Goal: Task Accomplishment & Management: Manage account settings

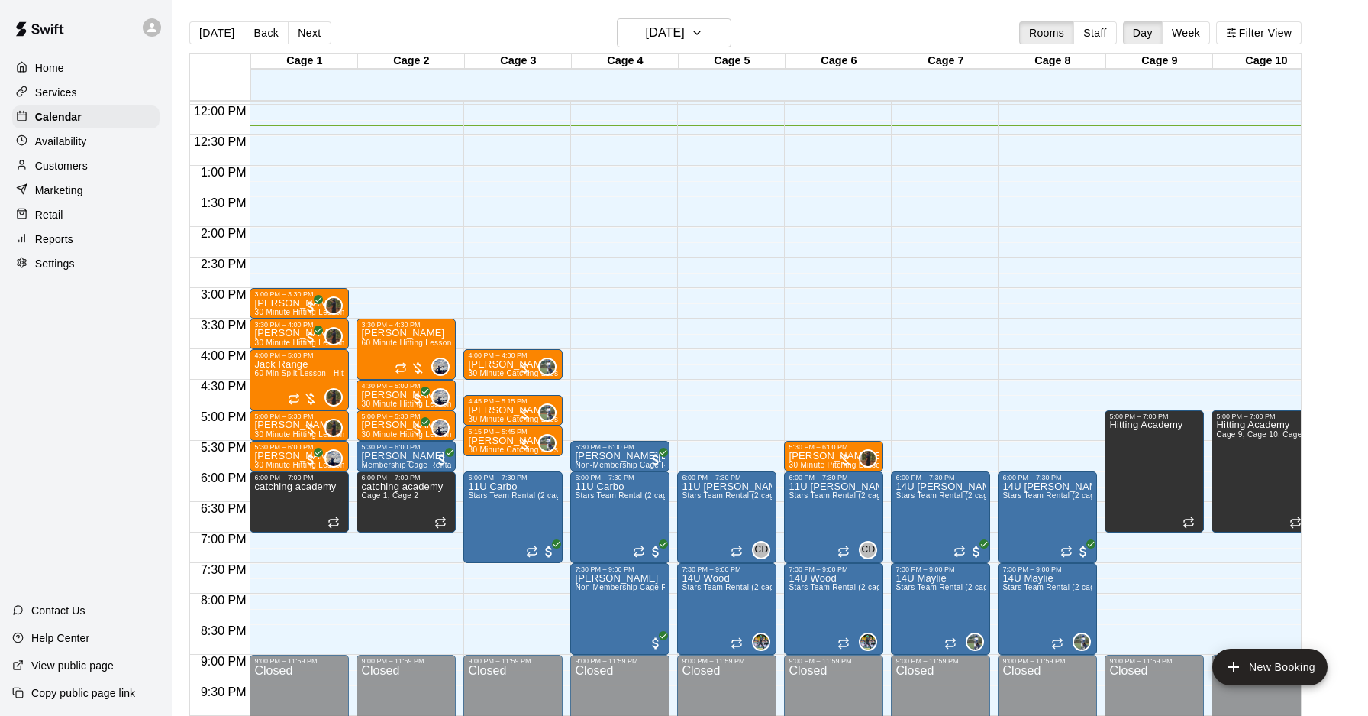
scroll to position [739, 0]
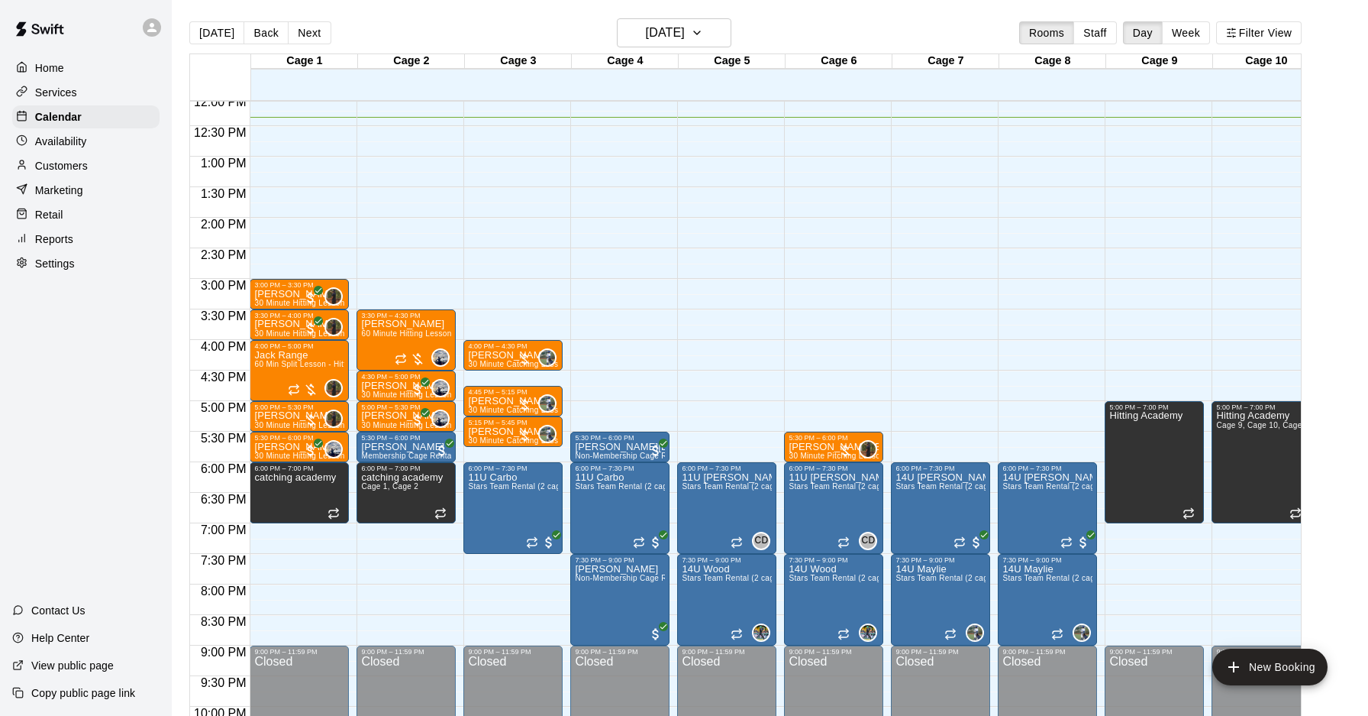
click at [1210, 34] on div "Rooms Staff Day Week Filter View" at bounding box center [1160, 32] width 283 height 23
click at [1230, 34] on icon "button" at bounding box center [1231, 32] width 11 height 11
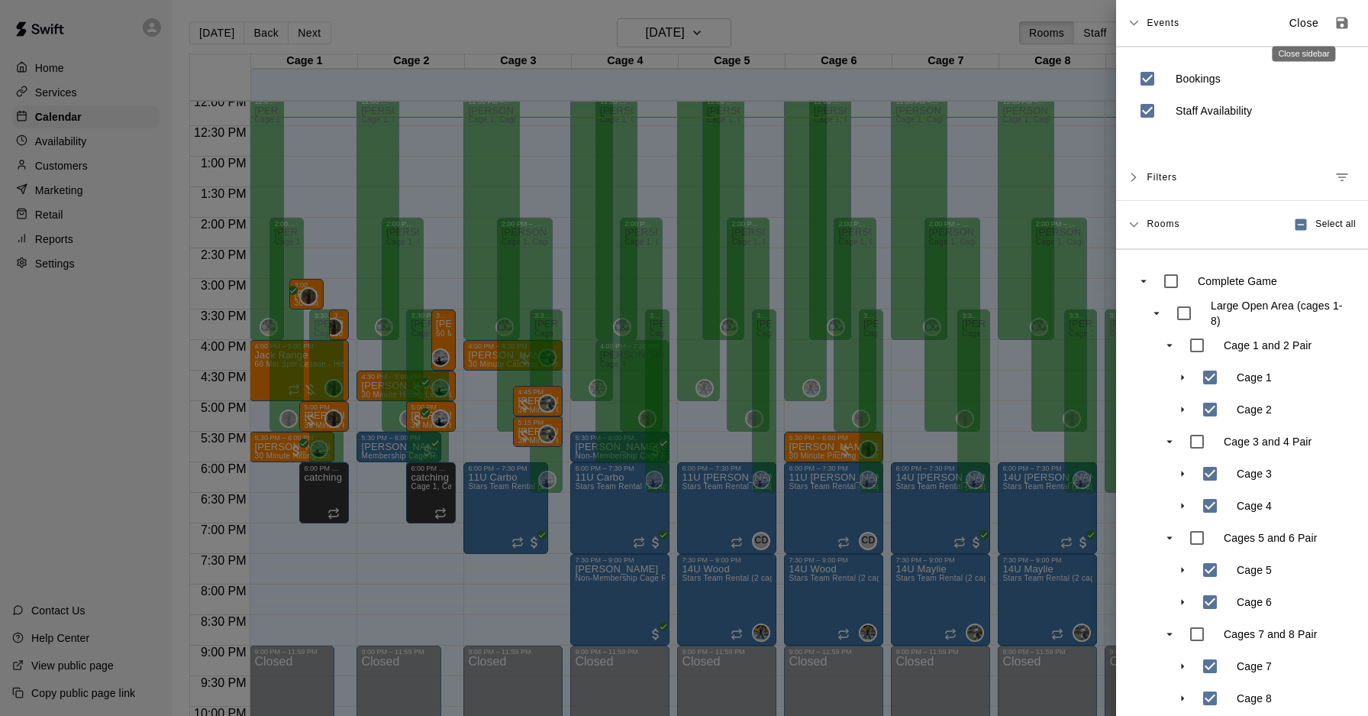
click at [1300, 28] on p "Close" at bounding box center [1305, 23] width 30 height 16
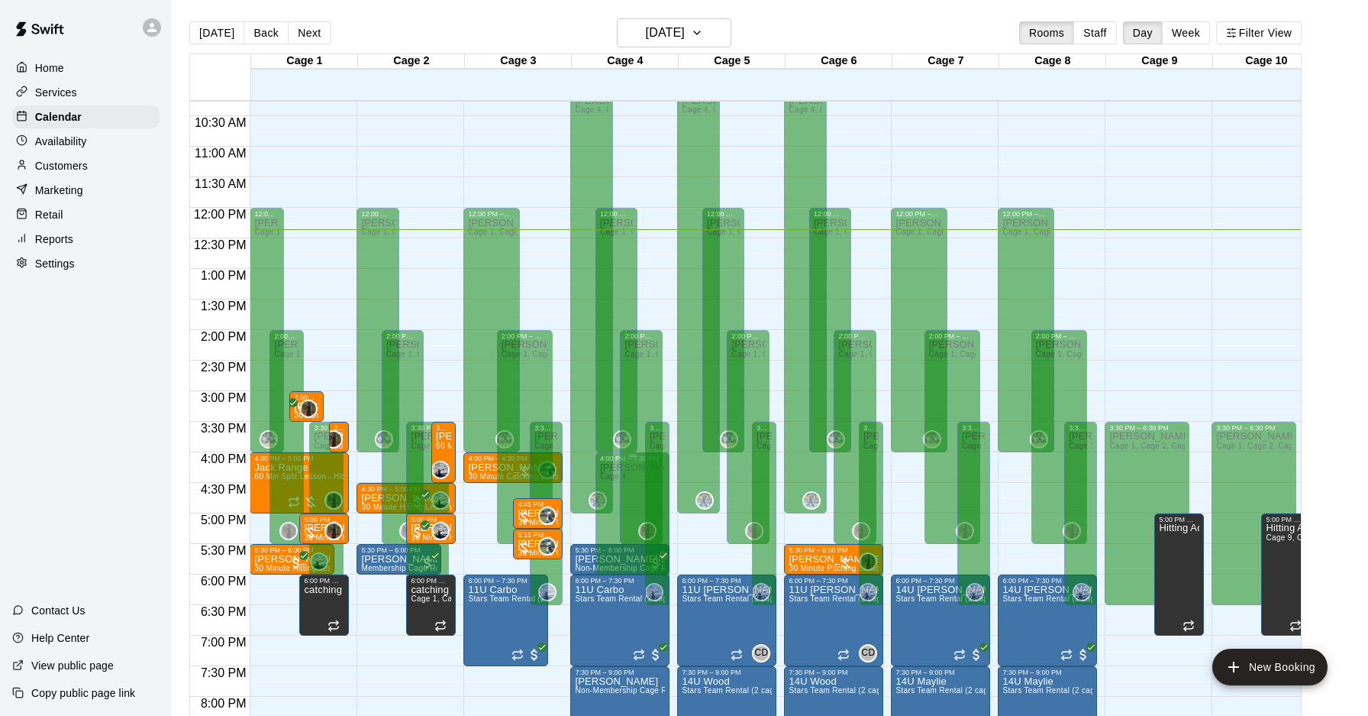
scroll to position [628, 0]
click at [1242, 32] on button "Filter View" at bounding box center [1259, 32] width 86 height 23
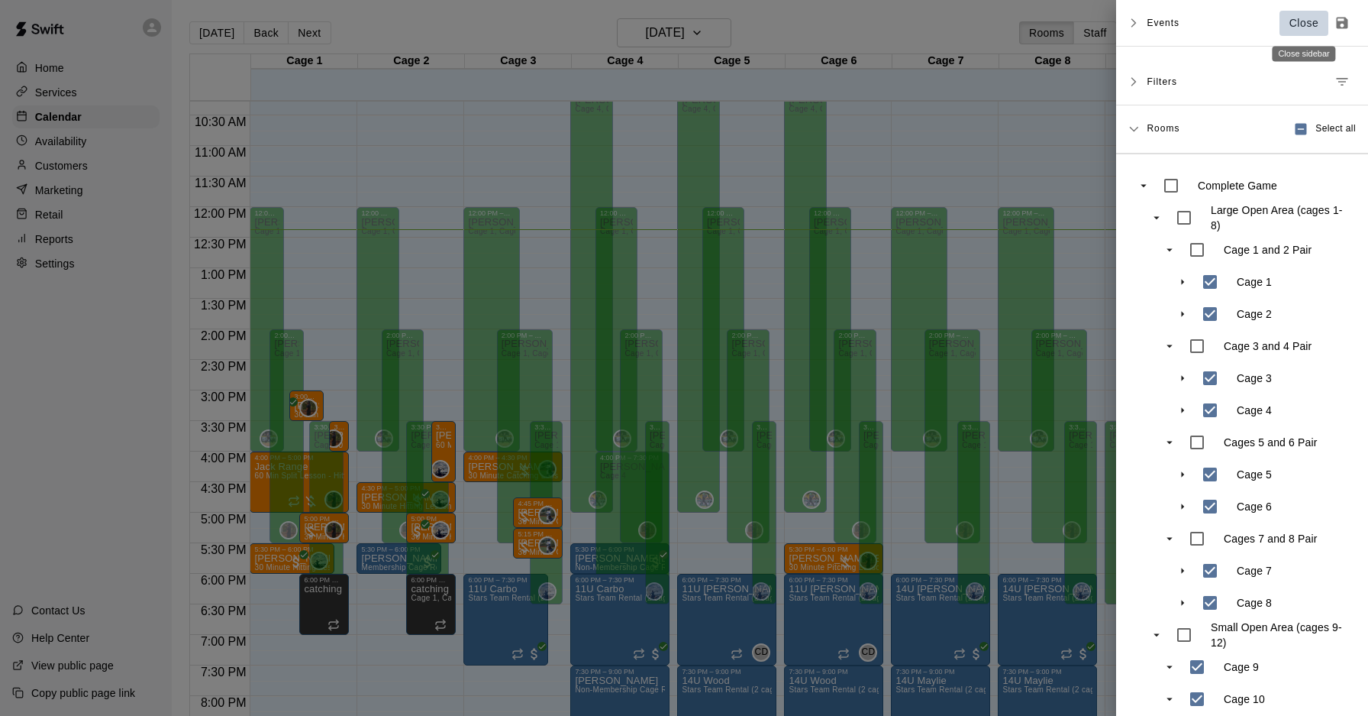
click at [1297, 26] on p "Close" at bounding box center [1305, 23] width 30 height 16
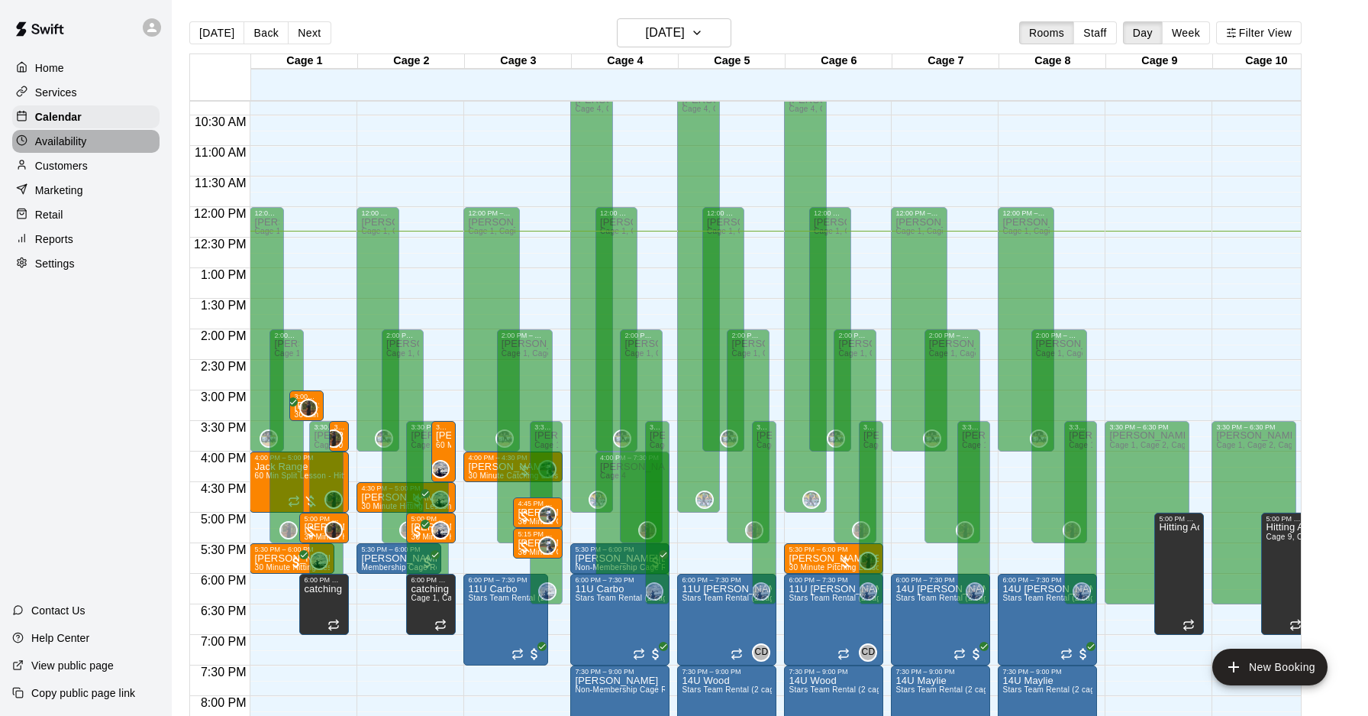
click at [82, 144] on p "Availability" at bounding box center [61, 141] width 52 height 15
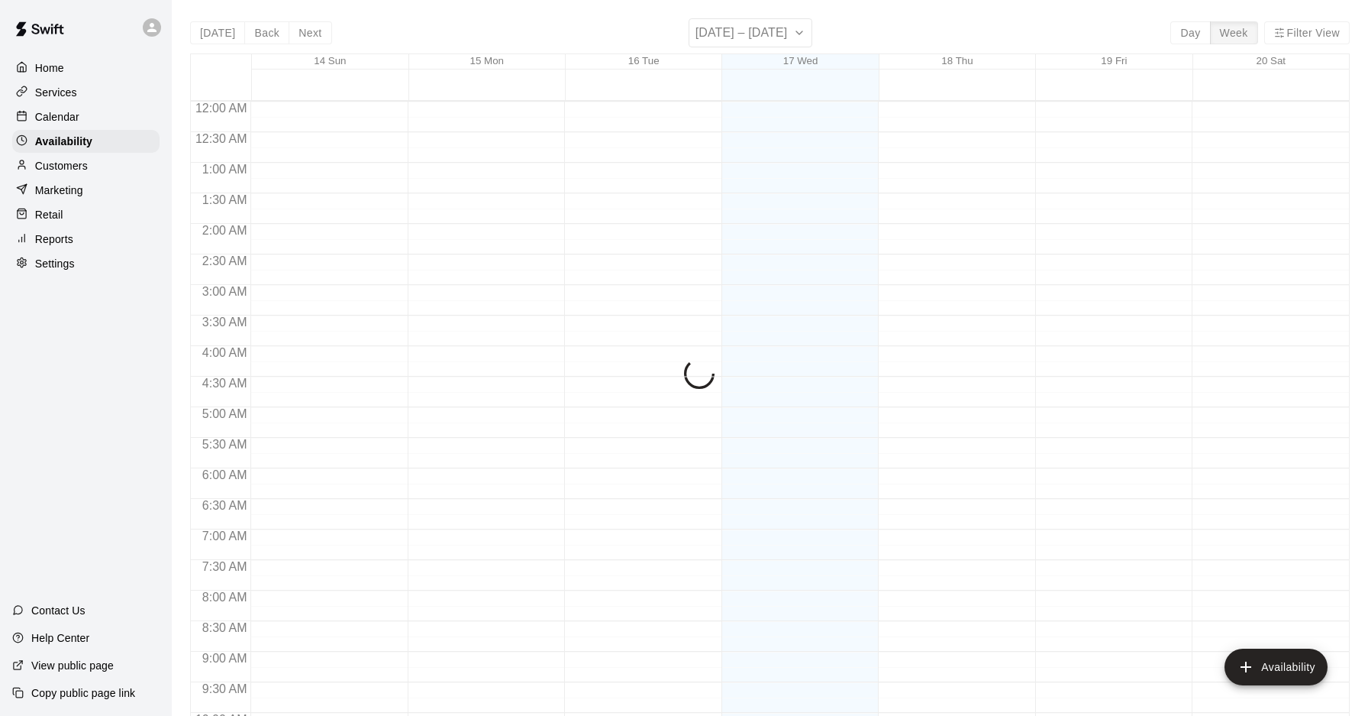
scroll to position [756, 0]
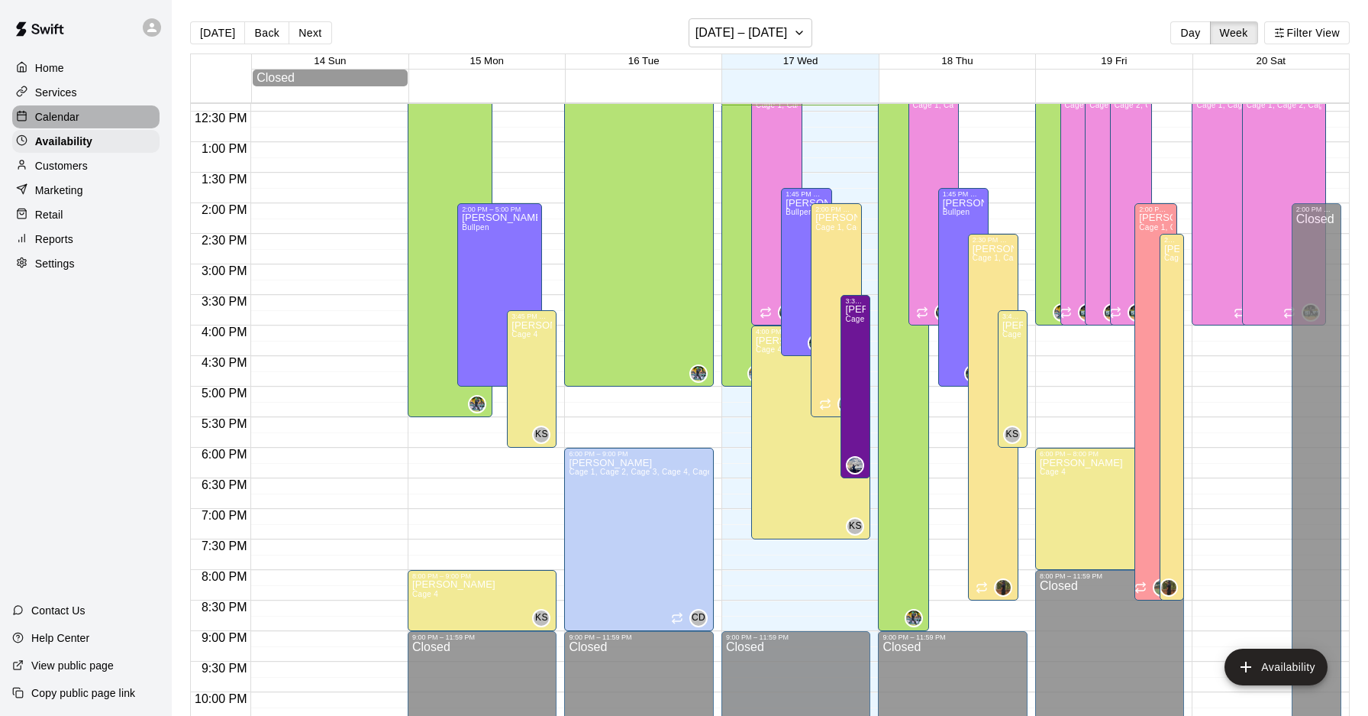
click at [79, 121] on div "Calendar" at bounding box center [85, 116] width 147 height 23
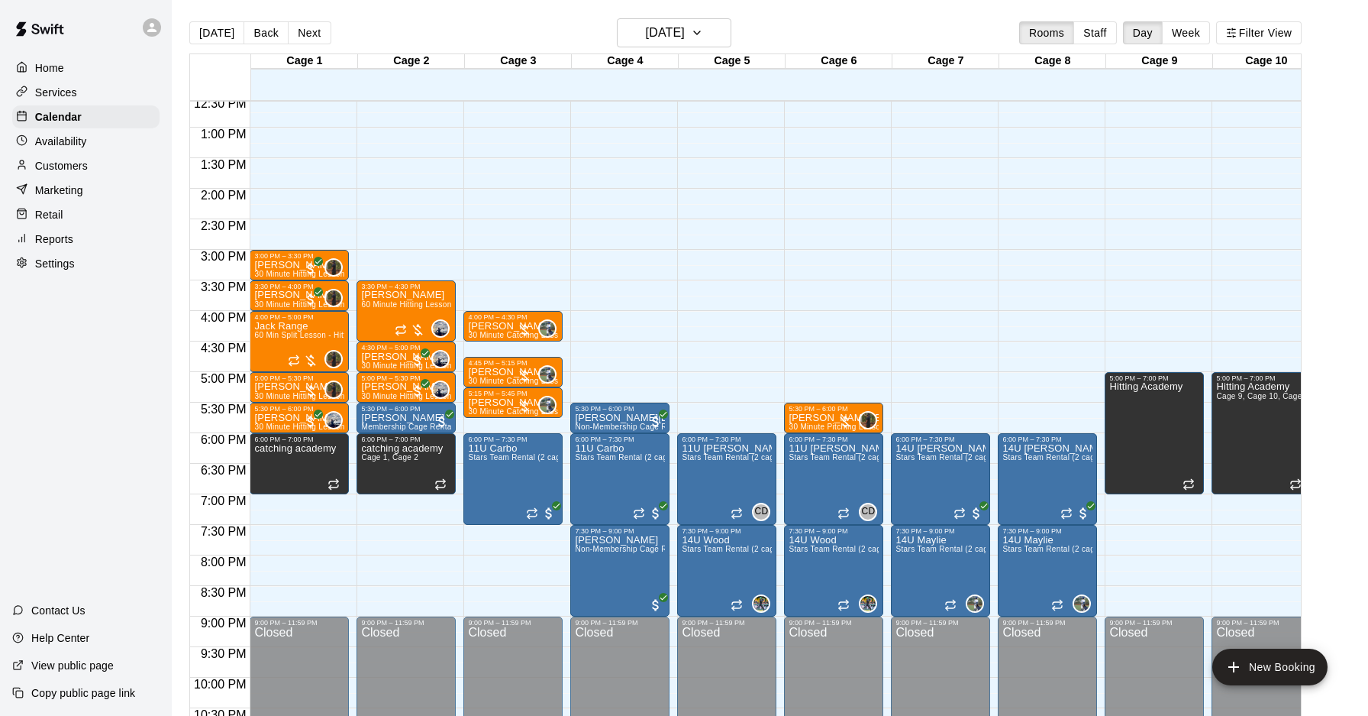
scroll to position [774, 0]
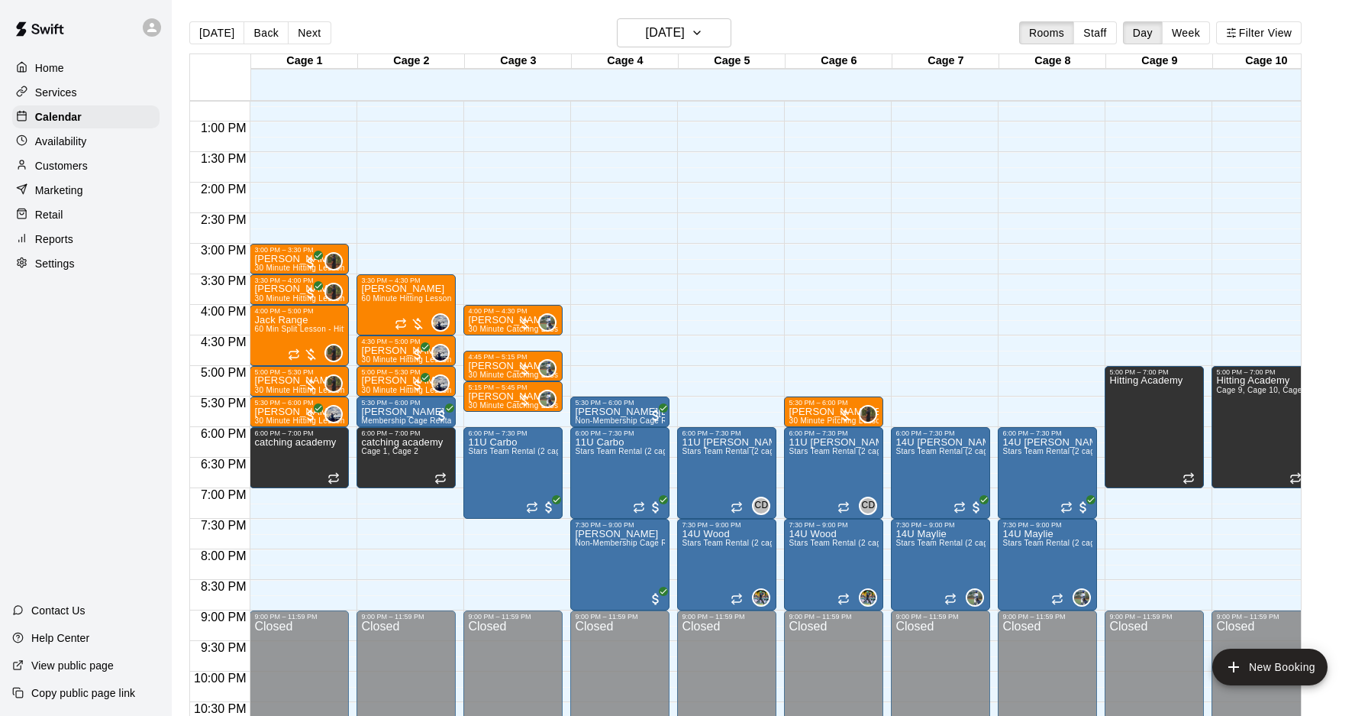
click at [608, 313] on div "12:00 AM – 10:00 AM Closed 5:30 PM – 6:00 PM [PERSON_NAME][DATE] Non-Membership…" at bounding box center [619, 60] width 99 height 1466
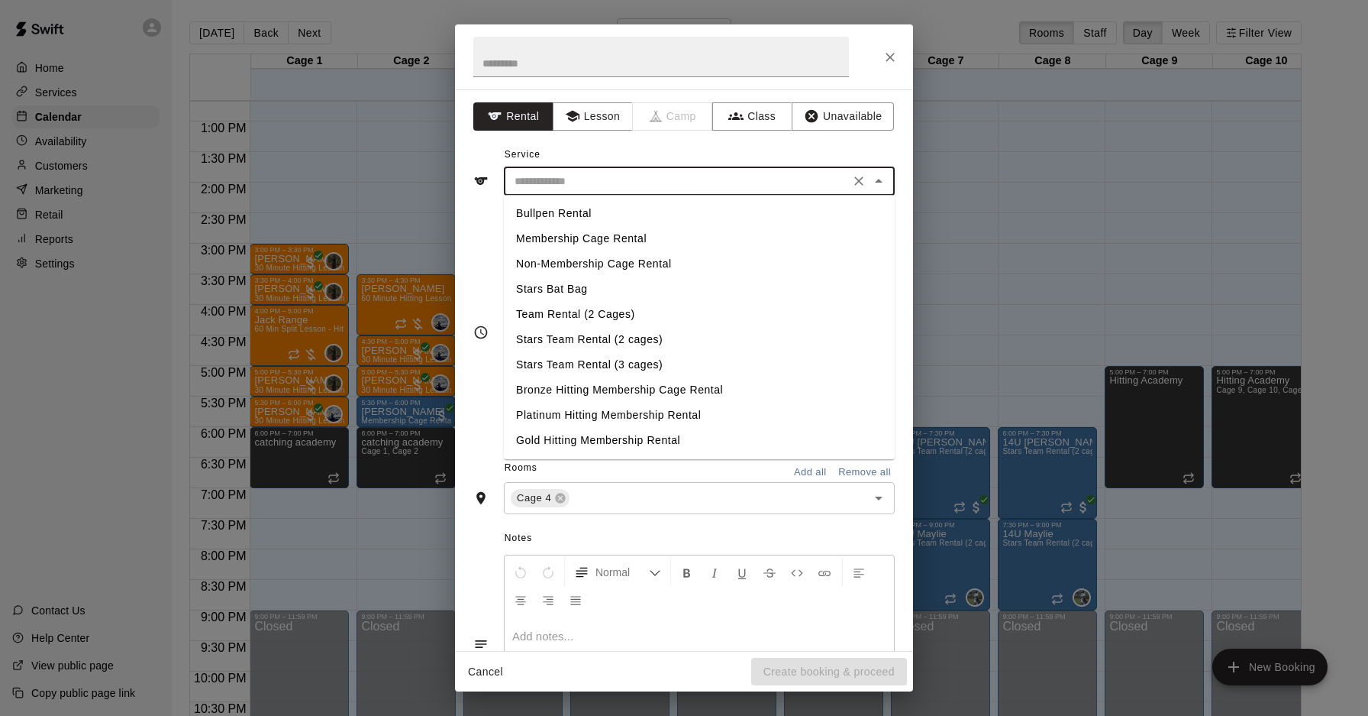
click at [598, 188] on input "text" at bounding box center [677, 181] width 337 height 19
click at [611, 121] on button "Lesson" at bounding box center [593, 116] width 80 height 28
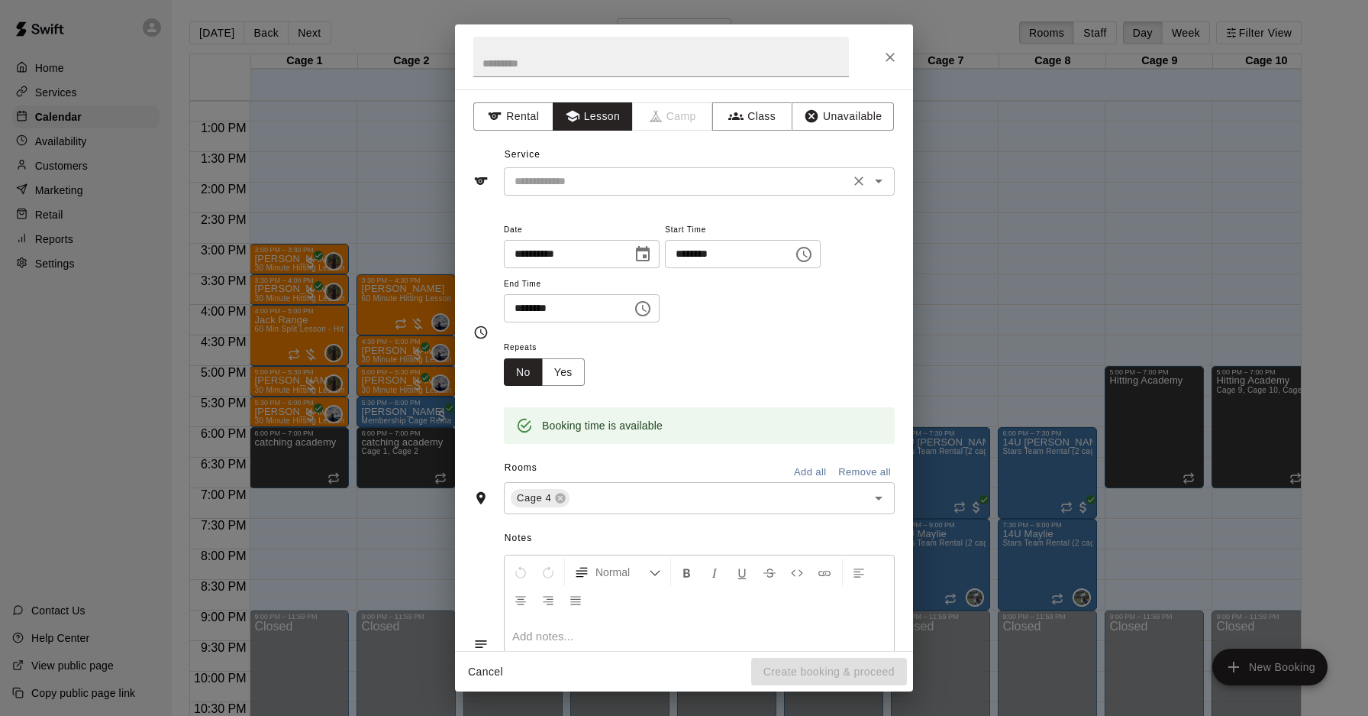
click at [606, 184] on input "text" at bounding box center [677, 181] width 337 height 19
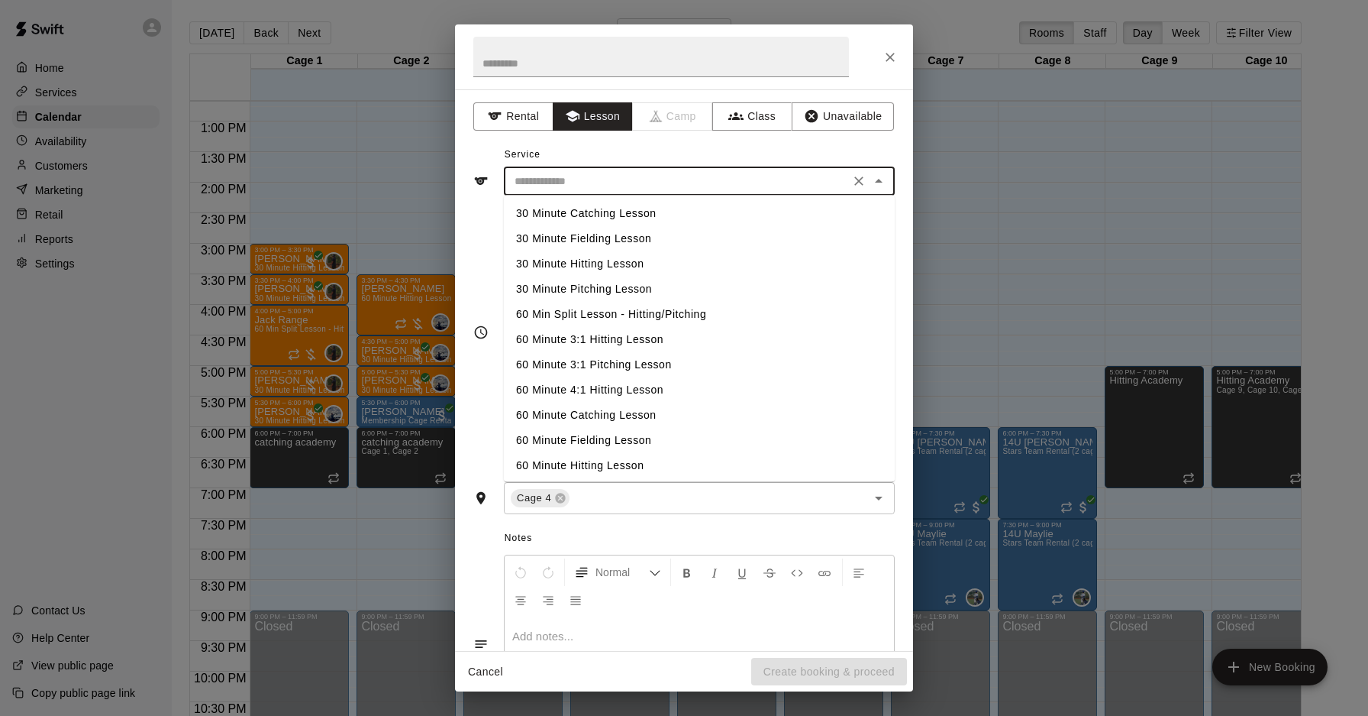
click at [610, 262] on li "30 Minute Hitting Lesson" at bounding box center [699, 263] width 391 height 25
type input "**********"
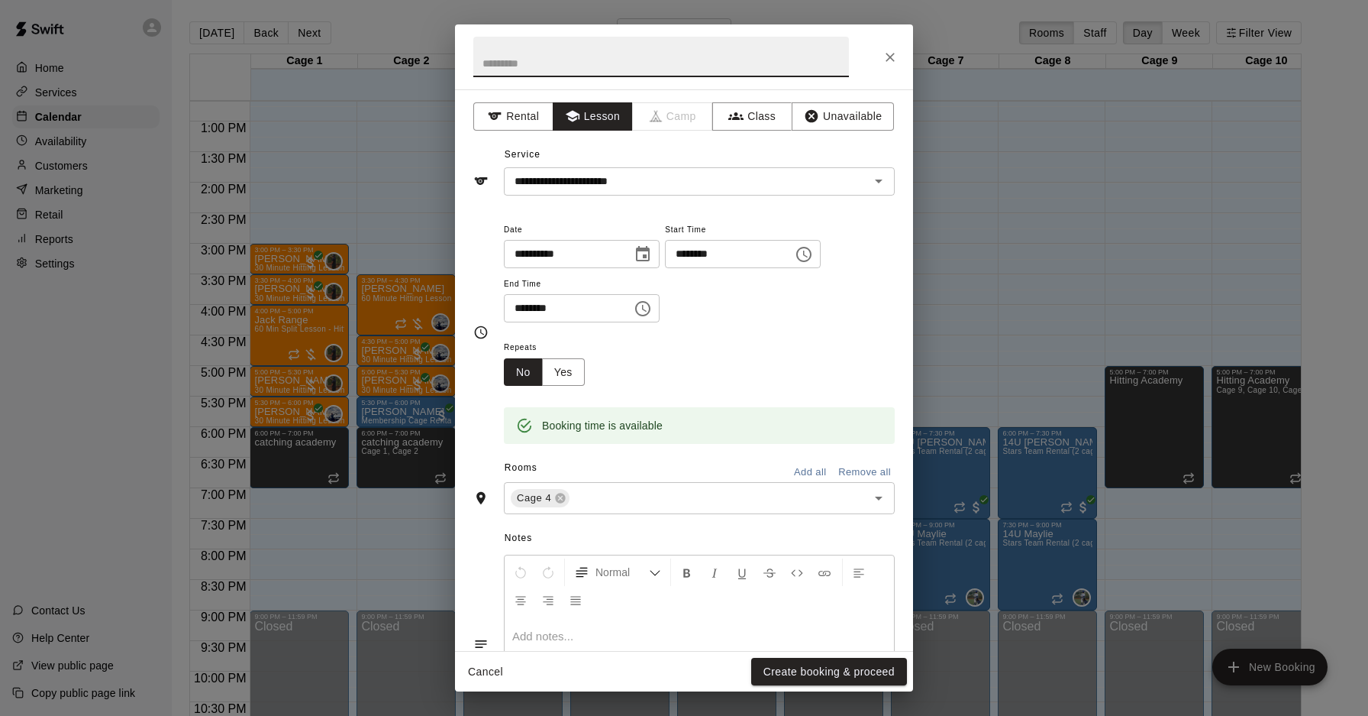
click at [523, 61] on input "text" at bounding box center [661, 57] width 376 height 40
click at [818, 668] on button "Create booking & proceed" at bounding box center [829, 671] width 156 height 28
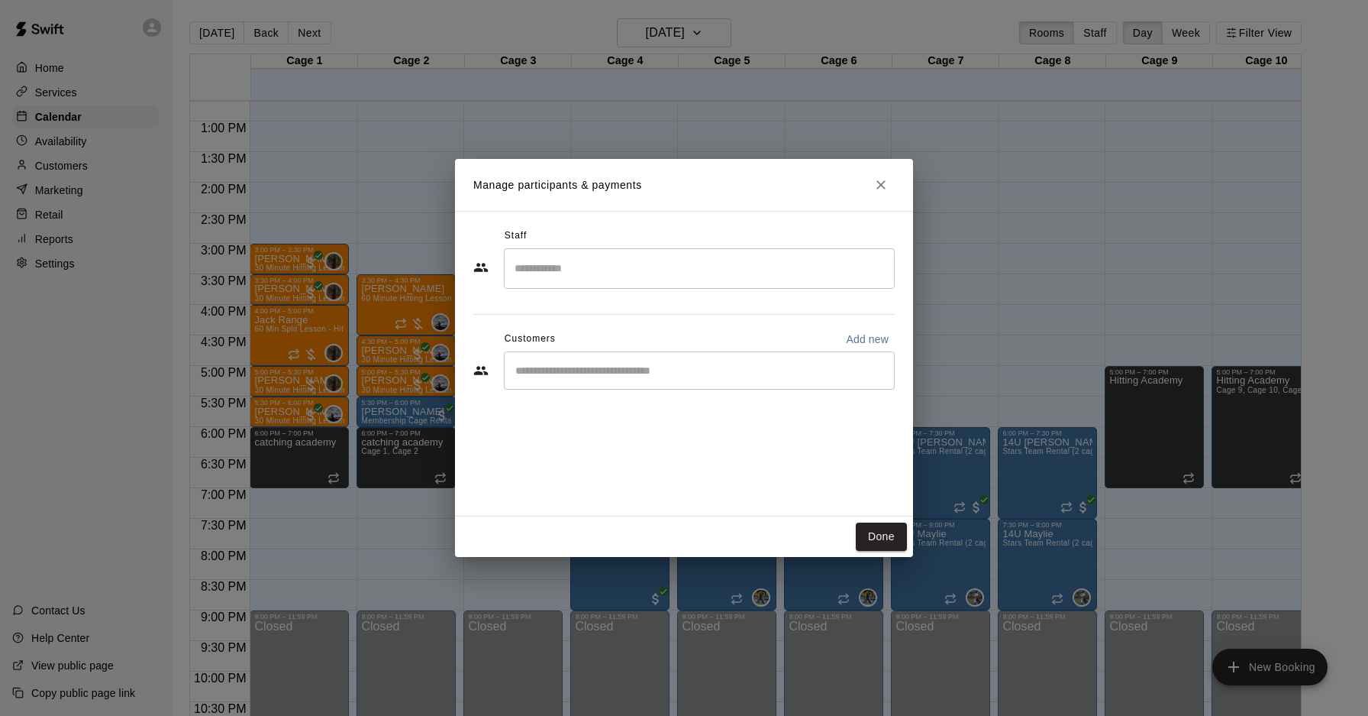
click at [547, 279] on input "Search staff" at bounding box center [699, 268] width 377 height 27
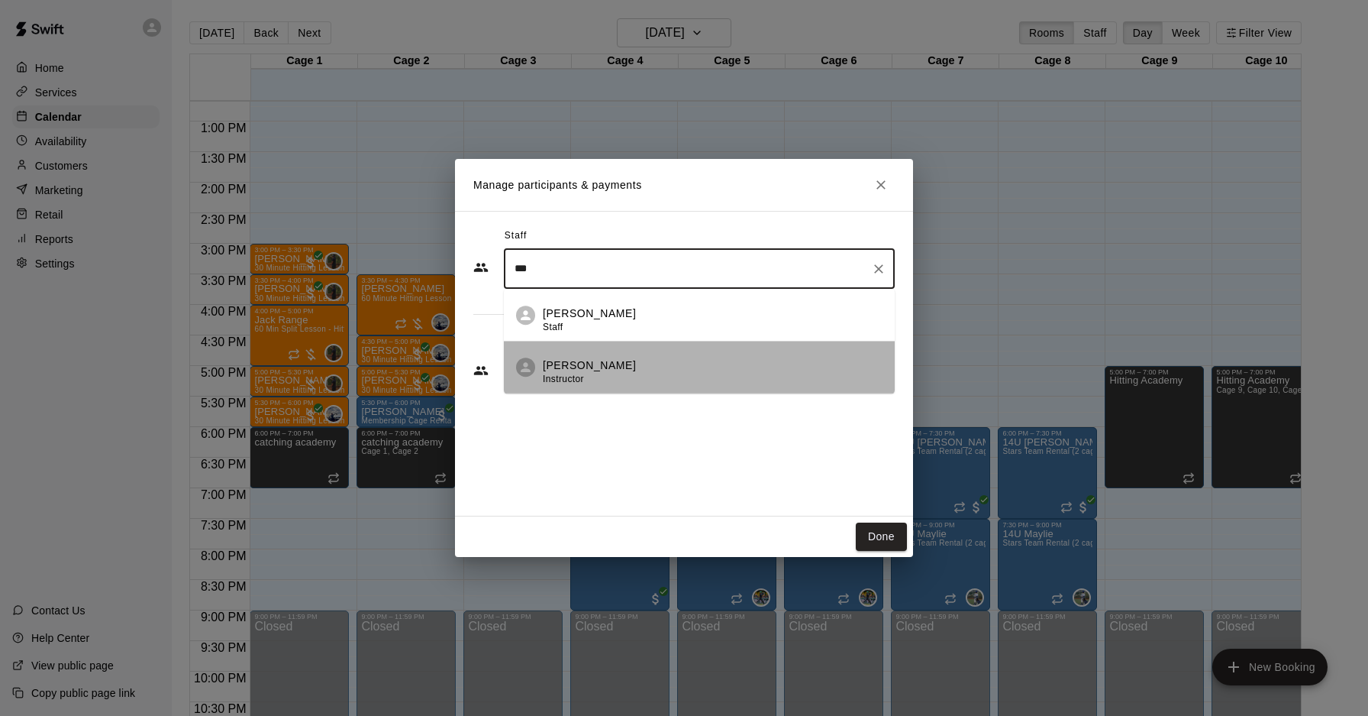
click at [611, 374] on div "[PERSON_NAME] Instructor" at bounding box center [589, 372] width 93 height 30
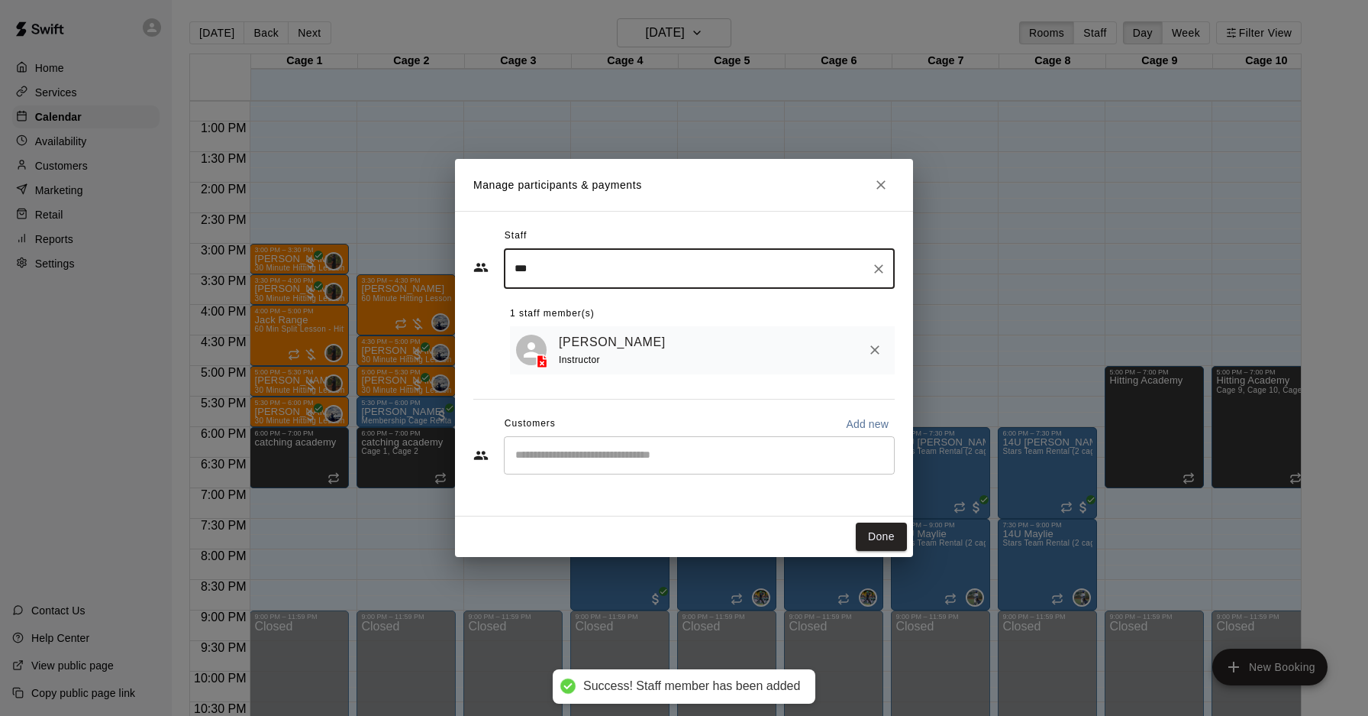
type input "***"
click at [536, 380] on div "Staff *** ​ 1 staff member(s) [PERSON_NAME] Instructor Customers Add new ​" at bounding box center [684, 356] width 422 height 265
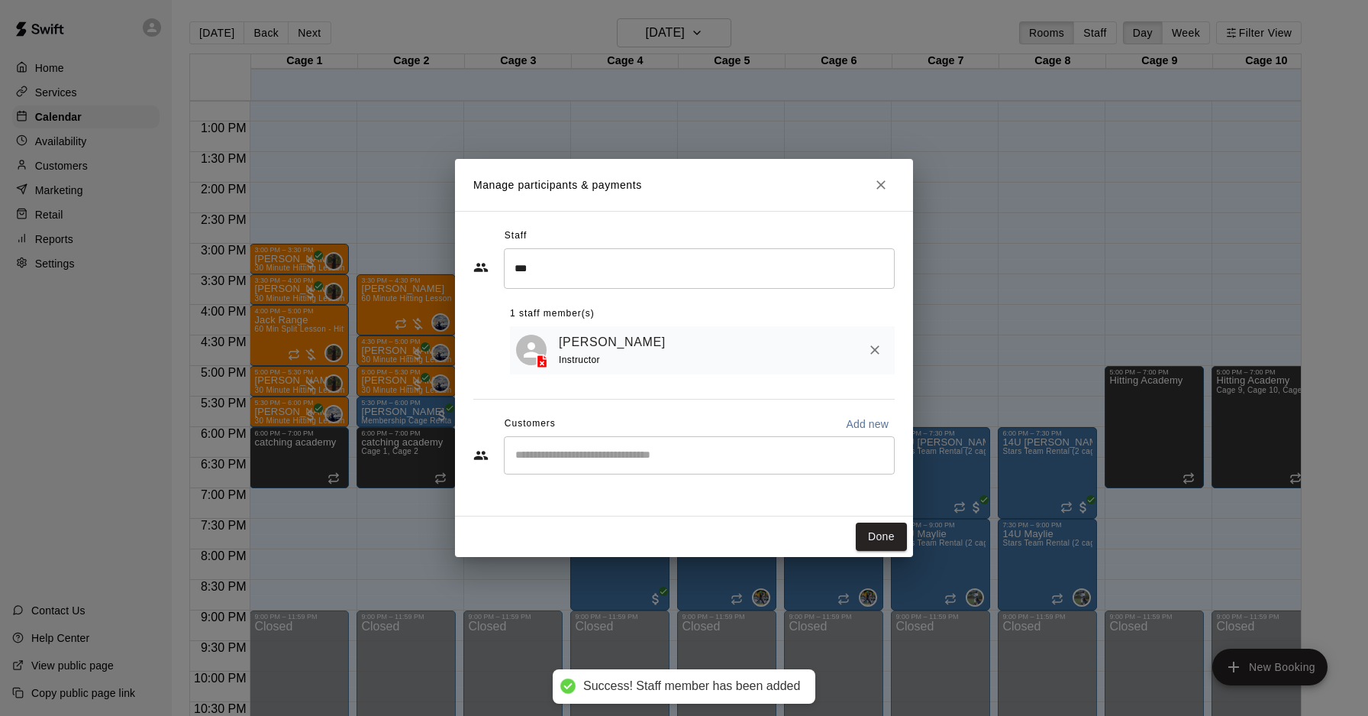
click at [589, 457] on input "Start typing to search customers..." at bounding box center [699, 454] width 377 height 15
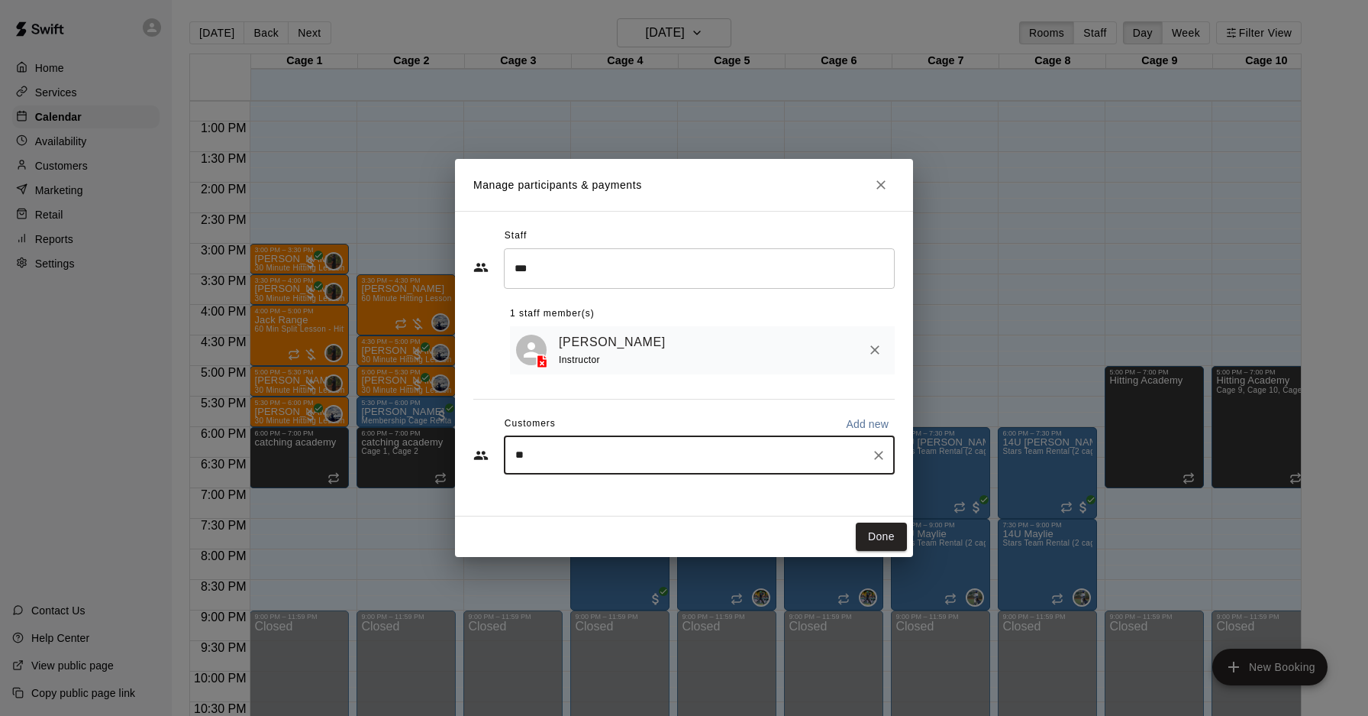
type input "***"
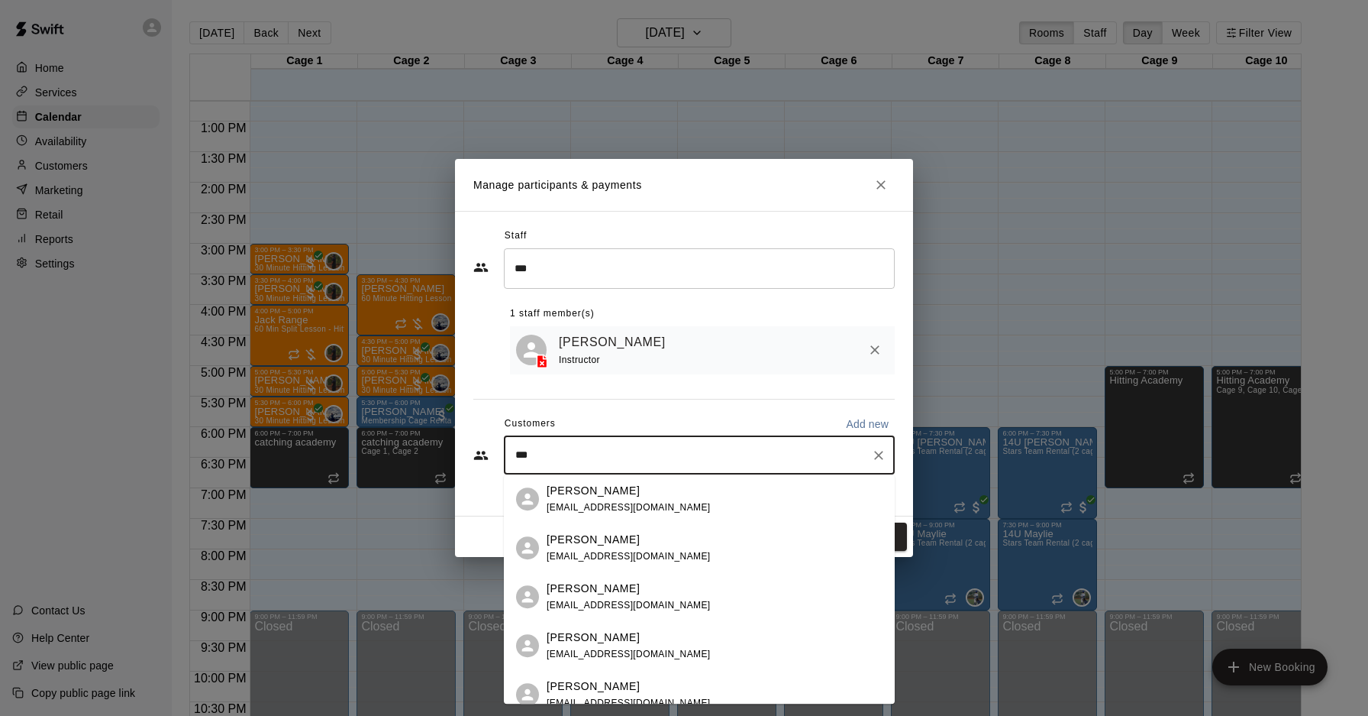
click at [616, 557] on span "[EMAIL_ADDRESS][DOMAIN_NAME]" at bounding box center [629, 556] width 164 height 11
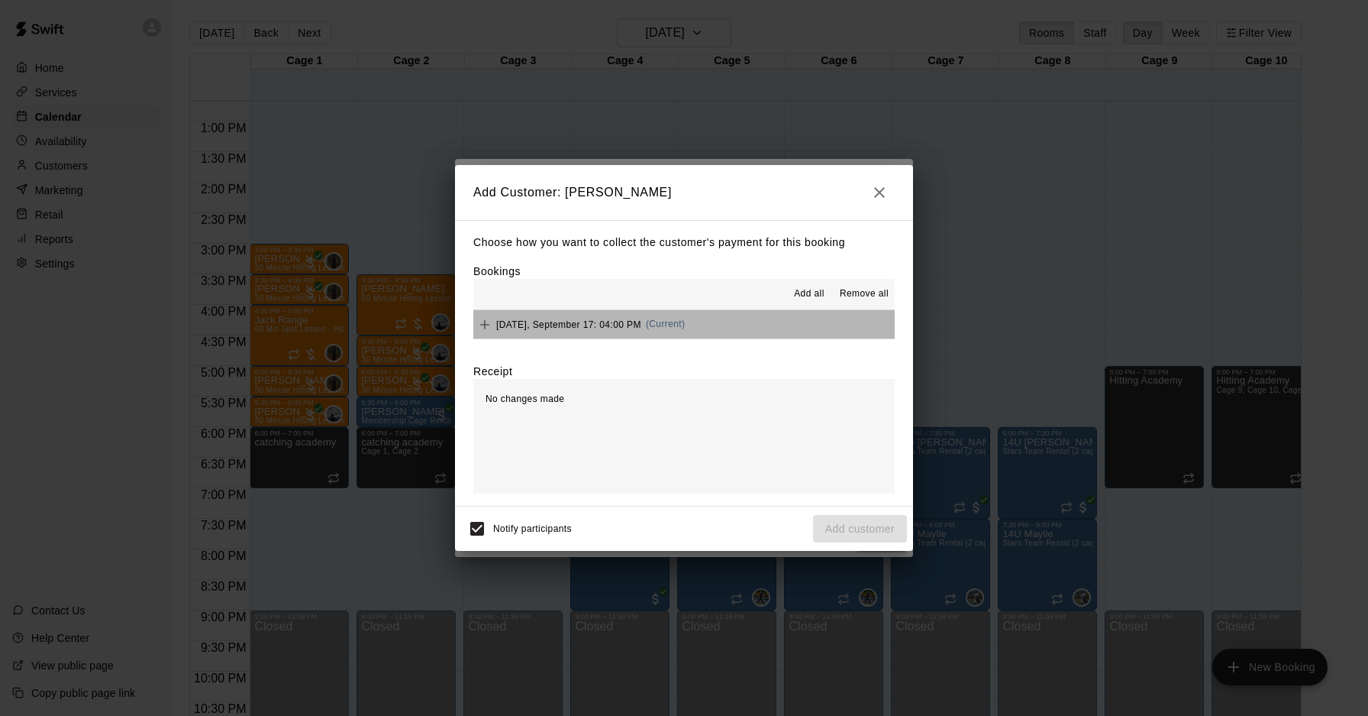
click at [684, 327] on span "(Current)" at bounding box center [666, 323] width 40 height 11
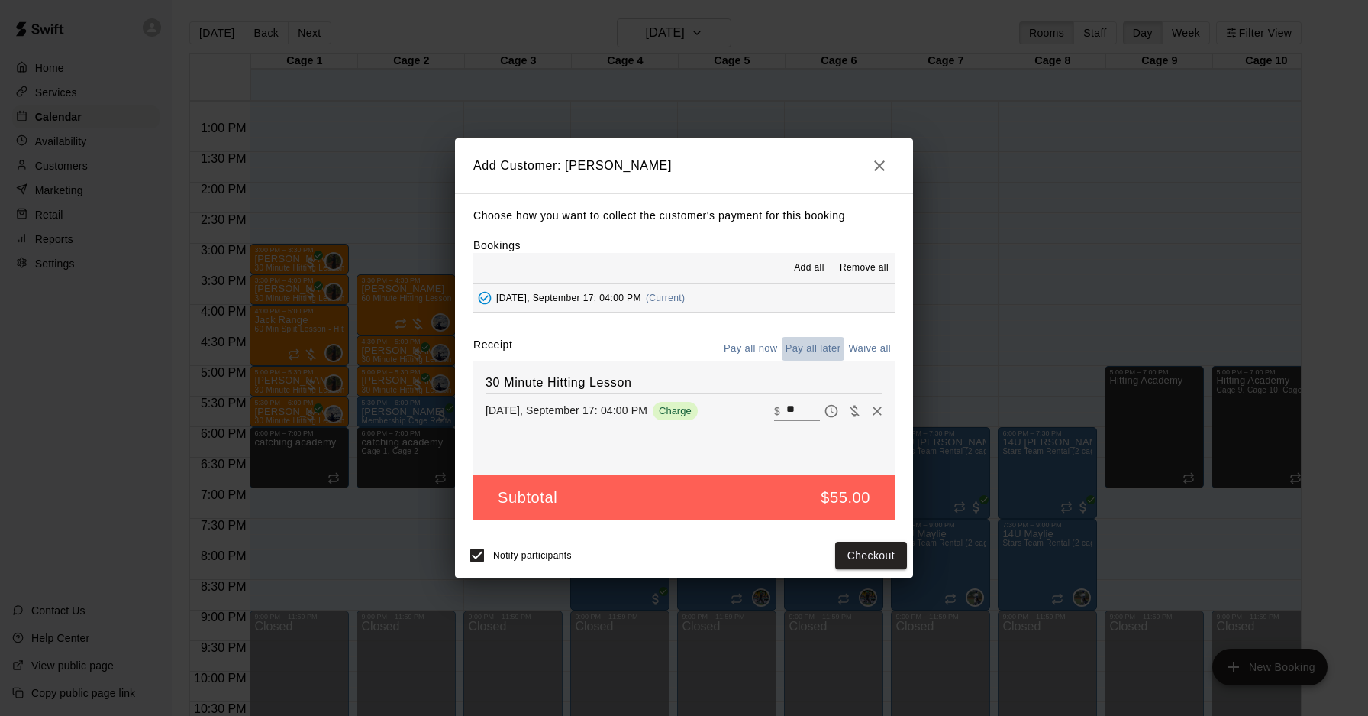
click at [800, 347] on button "Pay all later" at bounding box center [813, 349] width 63 height 24
click at [858, 554] on button "Add customer" at bounding box center [860, 555] width 94 height 28
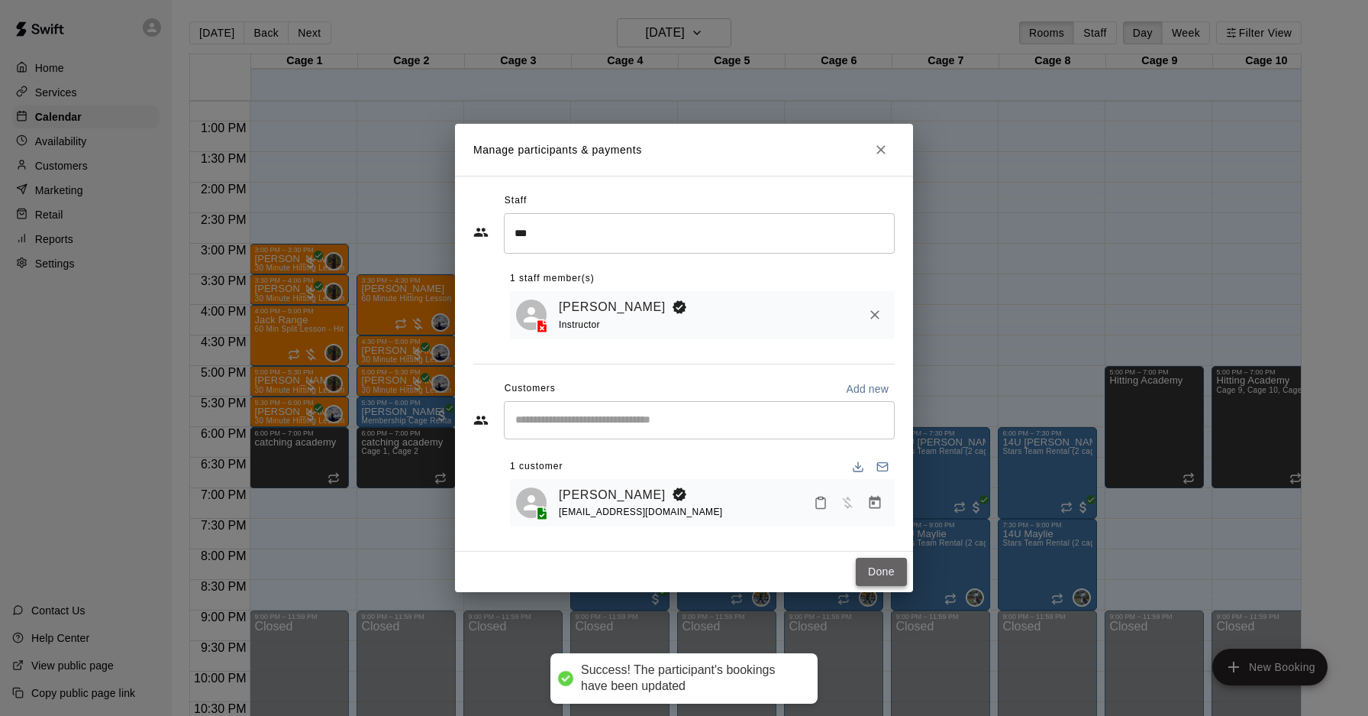
click at [875, 577] on button "Done" at bounding box center [881, 571] width 51 height 28
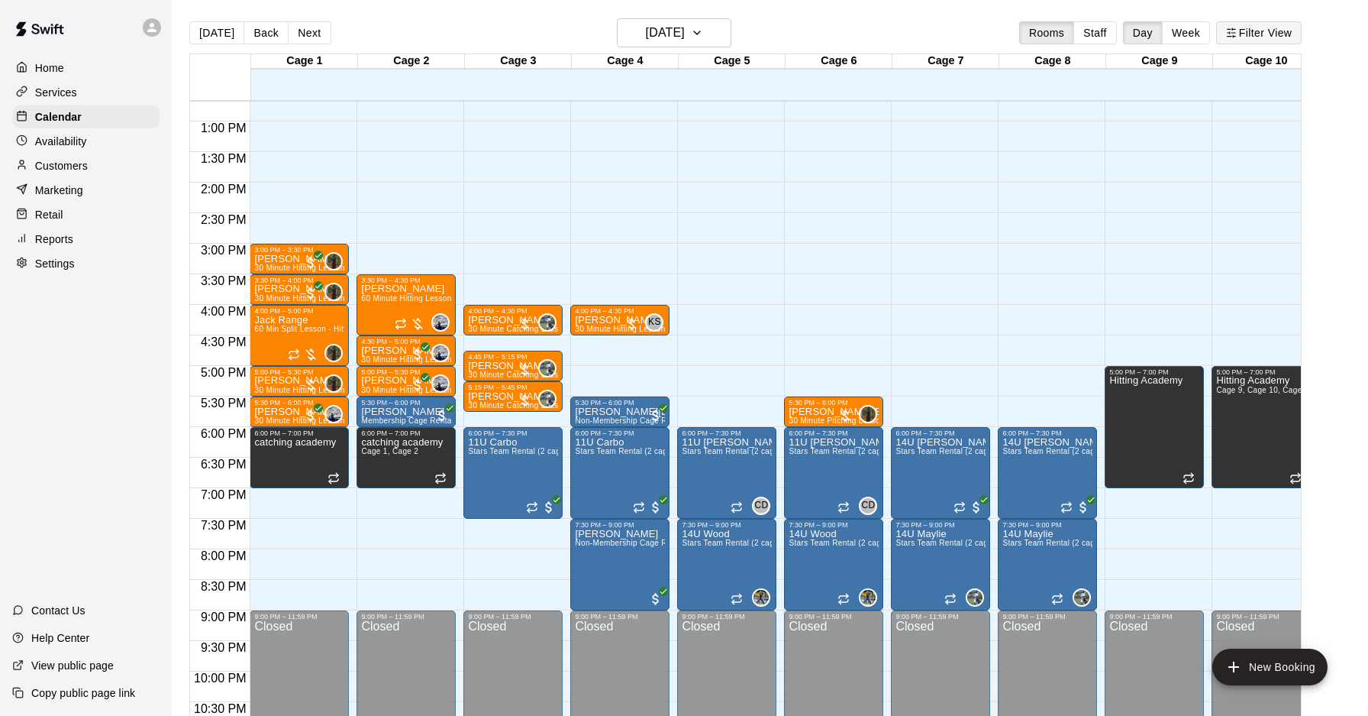
click at [1259, 33] on button "Filter View" at bounding box center [1259, 32] width 86 height 23
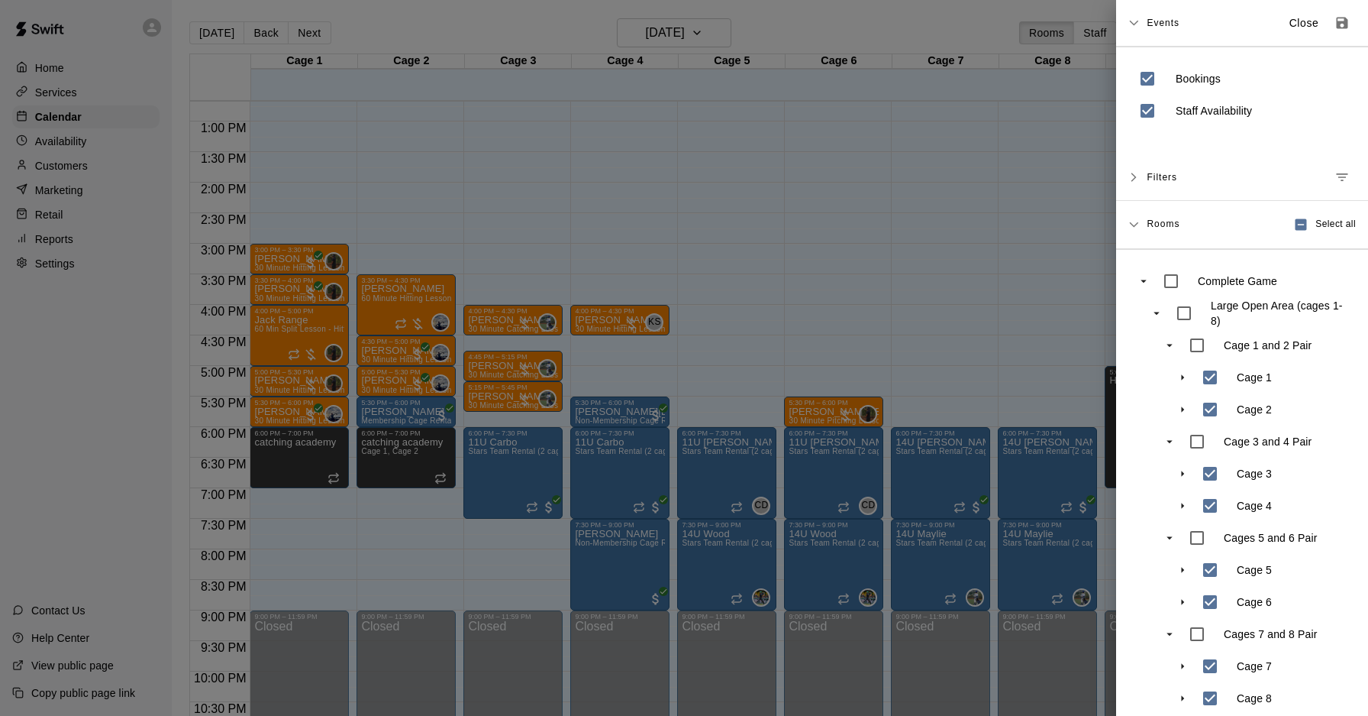
click at [930, 209] on div at bounding box center [684, 358] width 1368 height 716
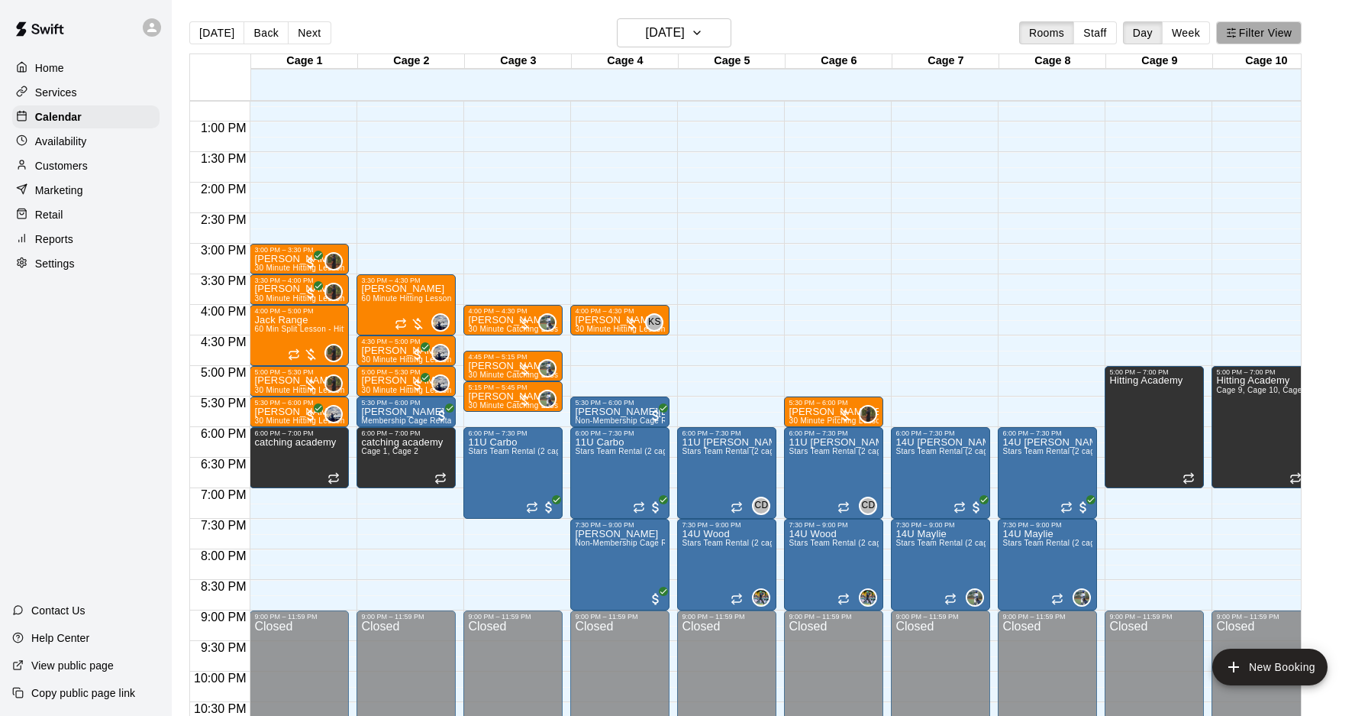
click at [1256, 40] on button "Filter View" at bounding box center [1259, 32] width 86 height 23
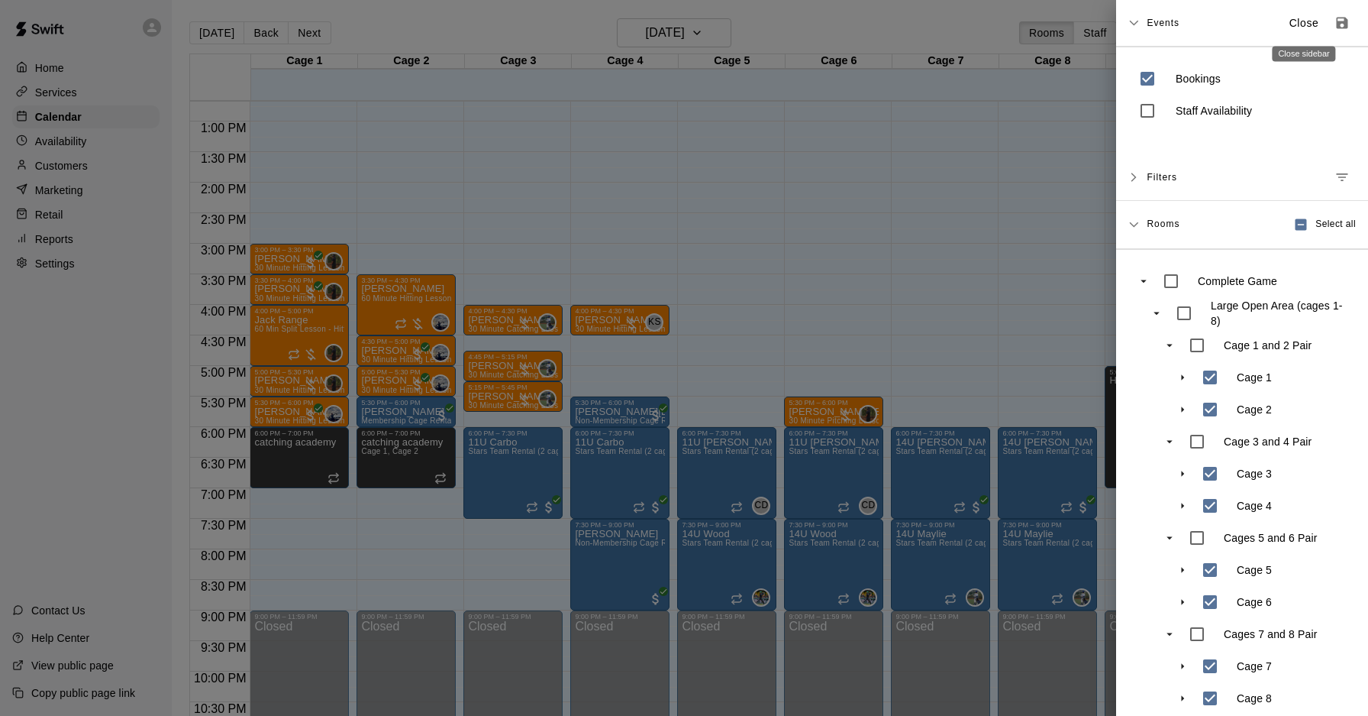
click at [1300, 25] on p "Close" at bounding box center [1305, 23] width 30 height 16
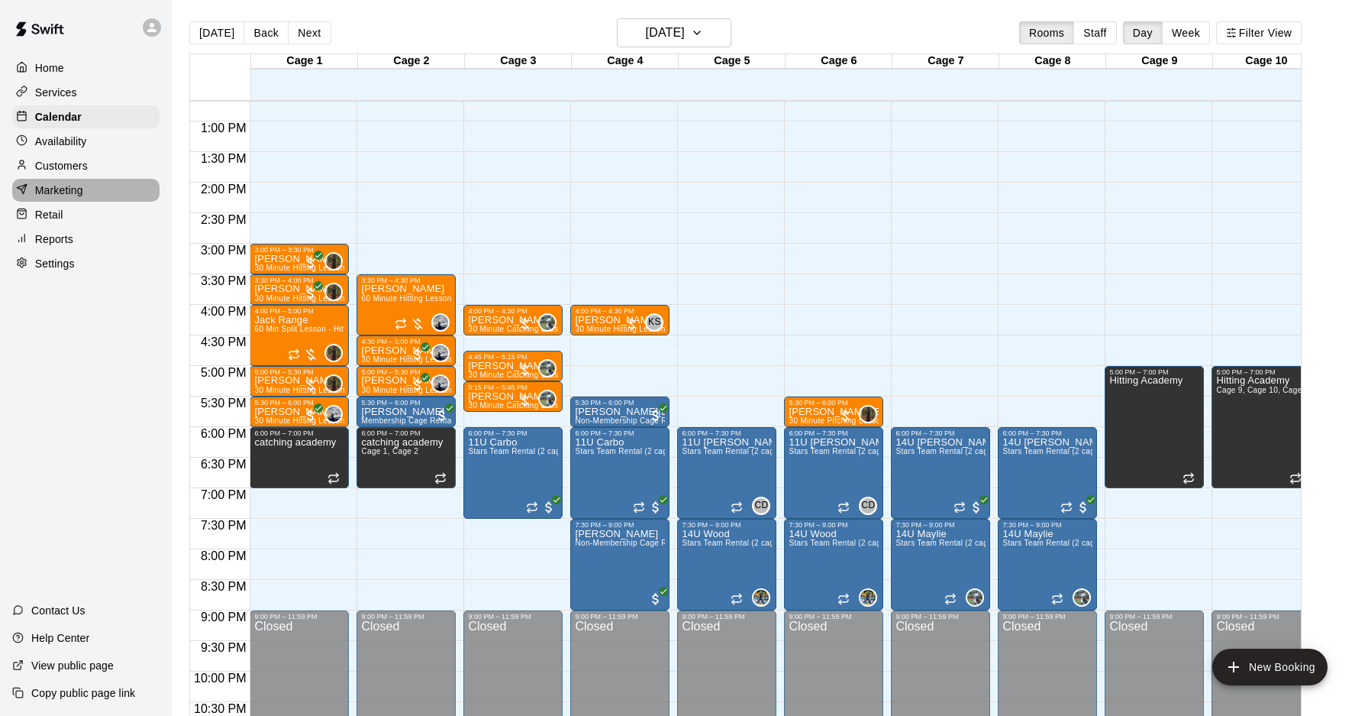
click at [48, 179] on div "Marketing" at bounding box center [85, 190] width 147 height 23
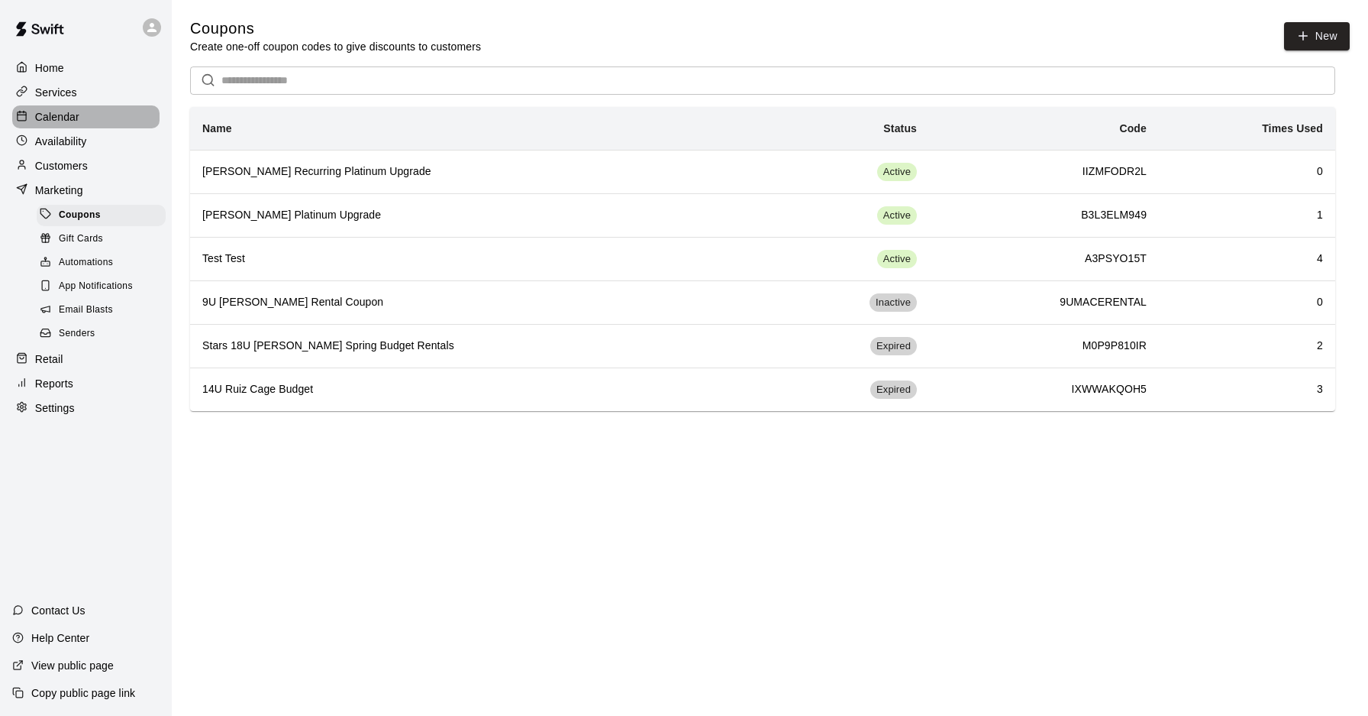
click at [70, 119] on p "Calendar" at bounding box center [57, 116] width 44 height 15
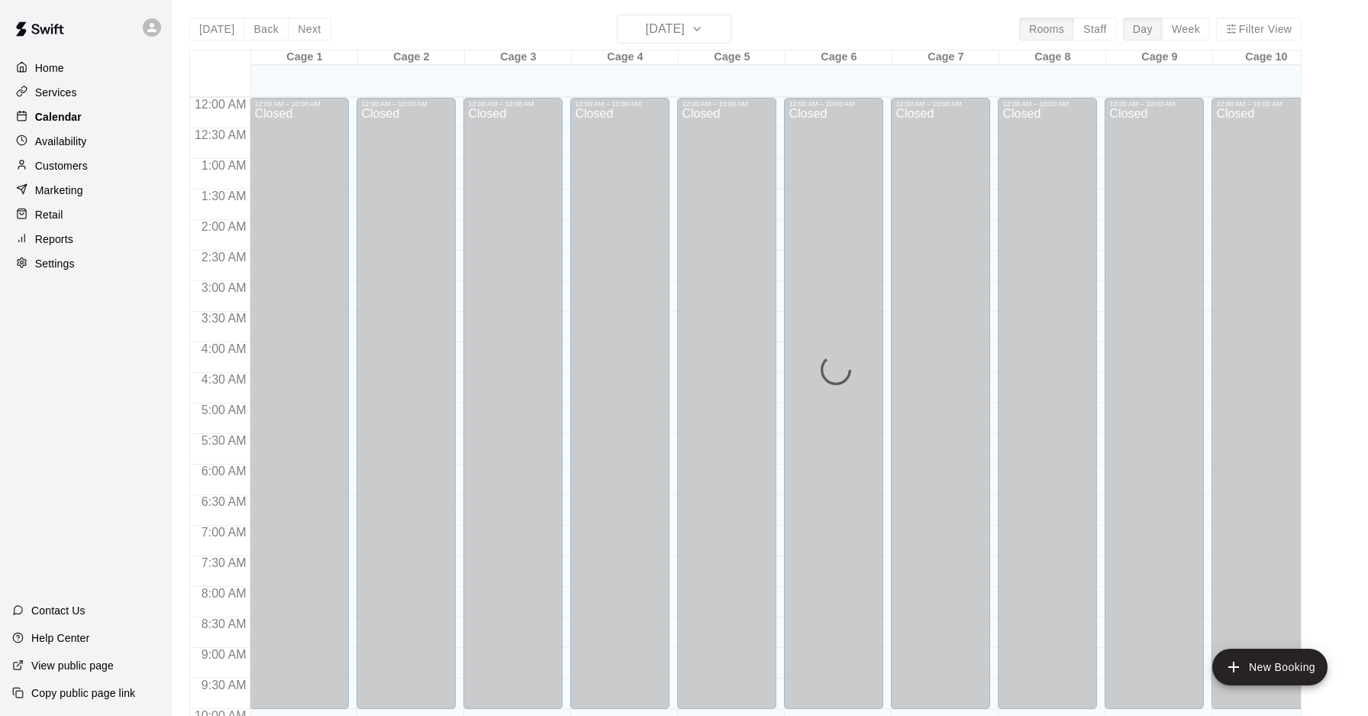
scroll to position [758, 0]
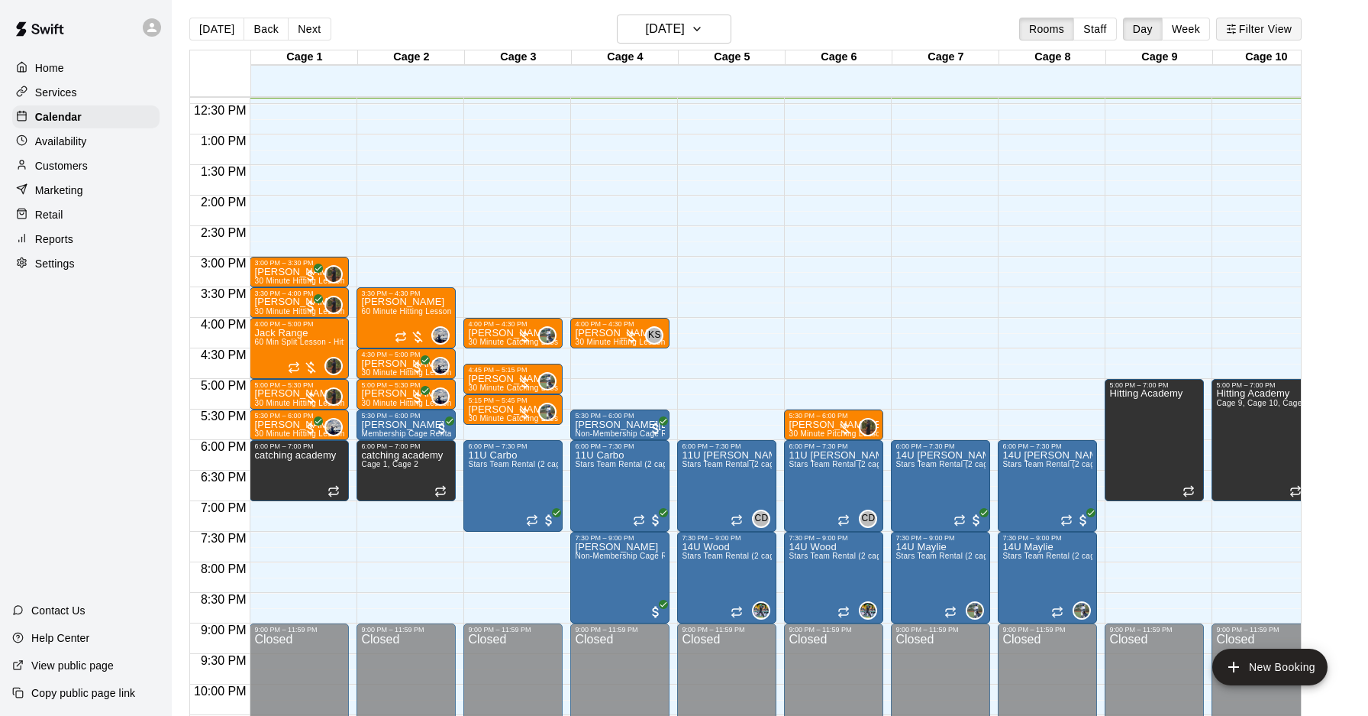
click at [1265, 18] on div "[DATE] Back [DATE][DATE] Rooms Staff Day Week Filter View" at bounding box center [745, 32] width 1113 height 35
click at [1255, 30] on button "Filter View" at bounding box center [1259, 29] width 86 height 23
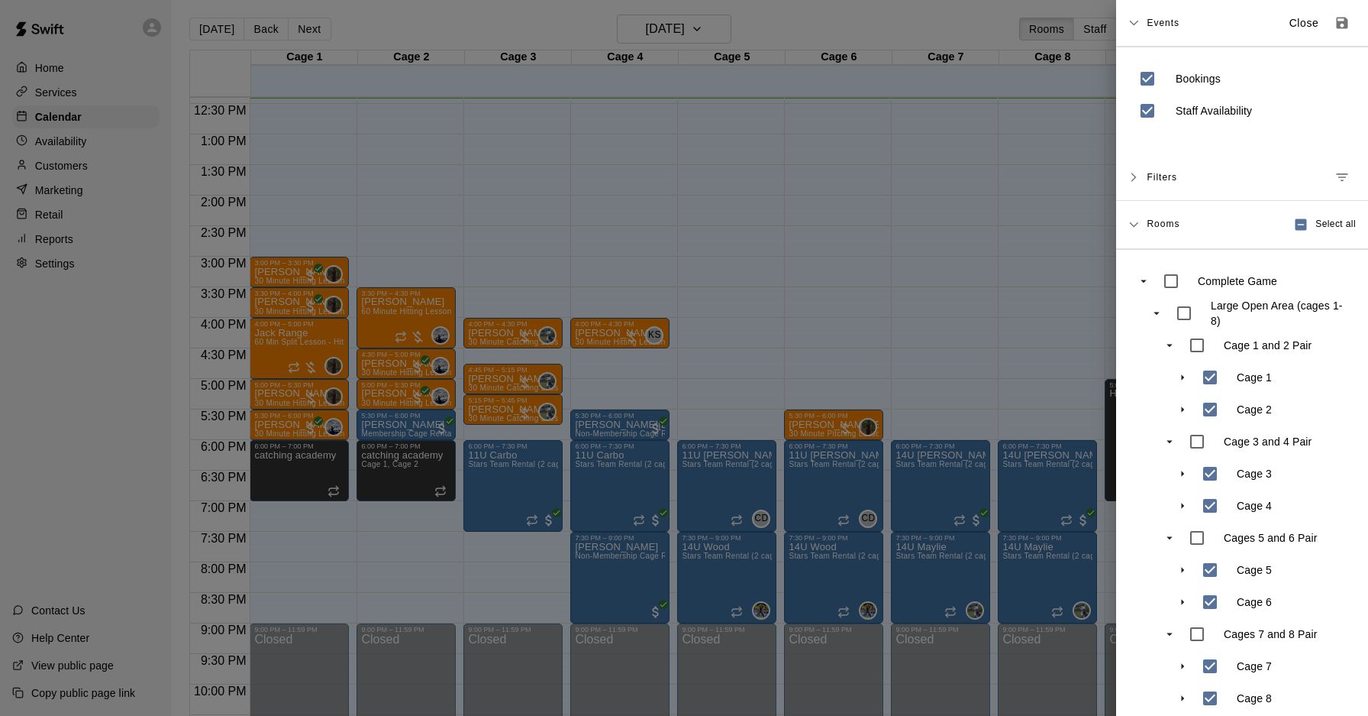
click at [1052, 117] on div at bounding box center [684, 358] width 1368 height 716
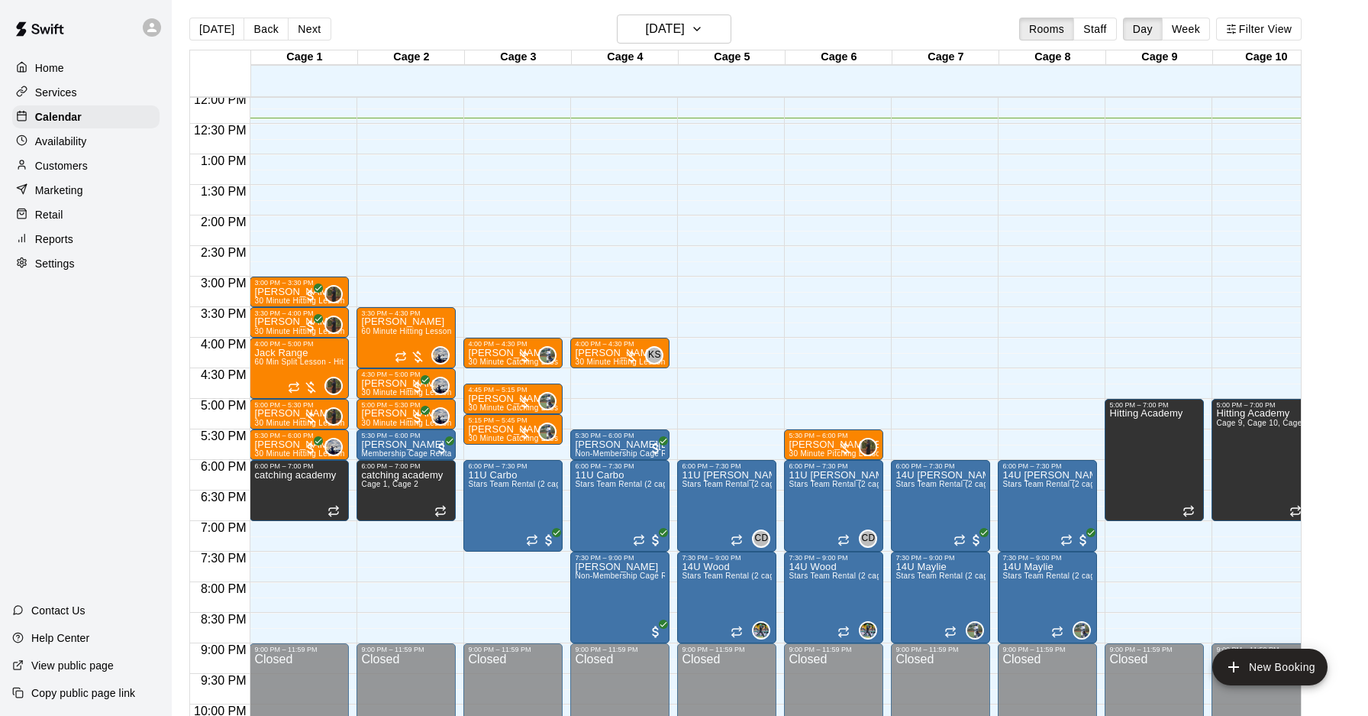
scroll to position [738, 0]
click at [115, 135] on div "Availability" at bounding box center [85, 141] width 147 height 23
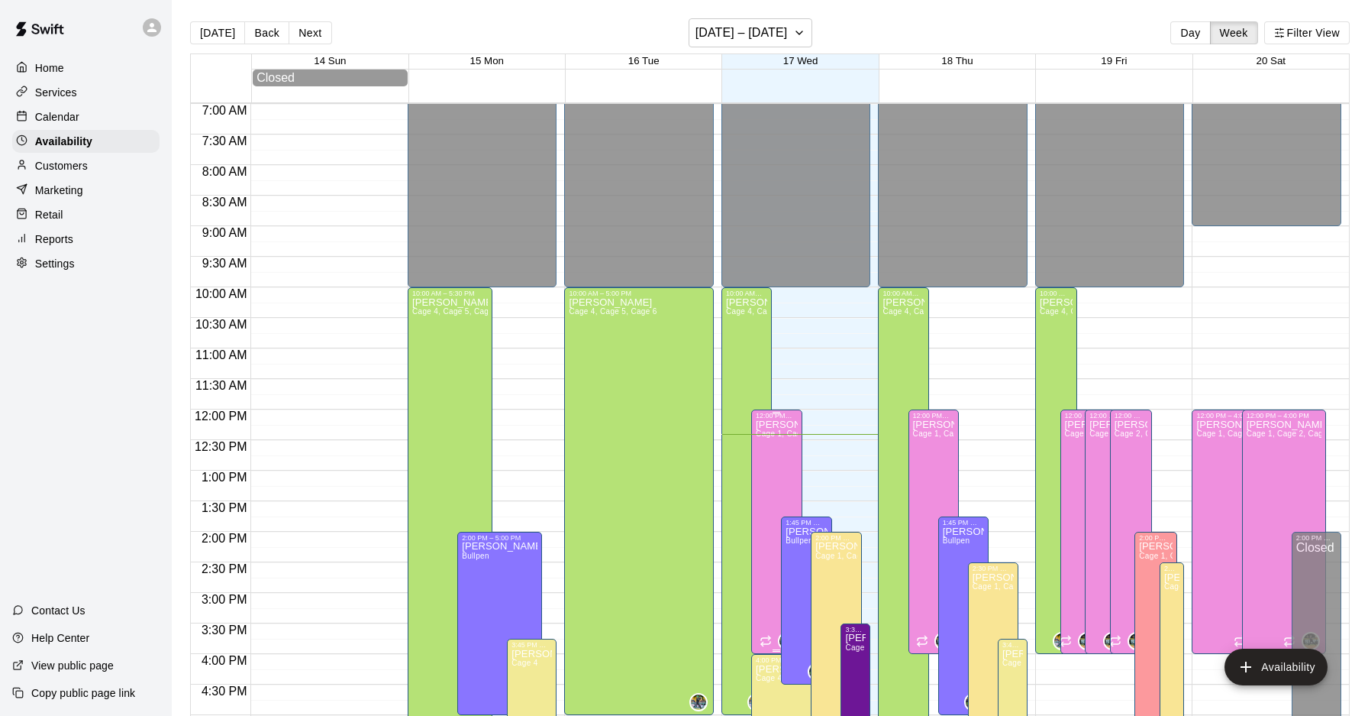
scroll to position [433, 0]
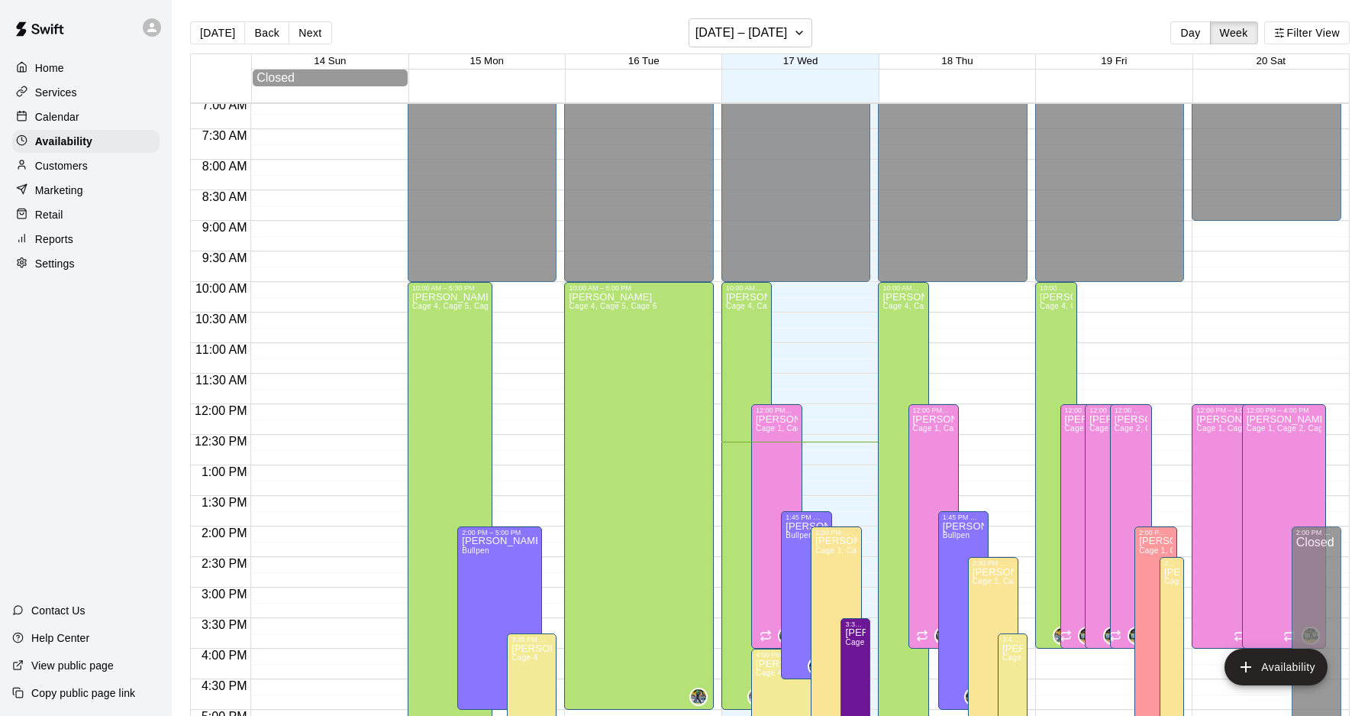
click at [59, 110] on p "Calendar" at bounding box center [57, 116] width 44 height 15
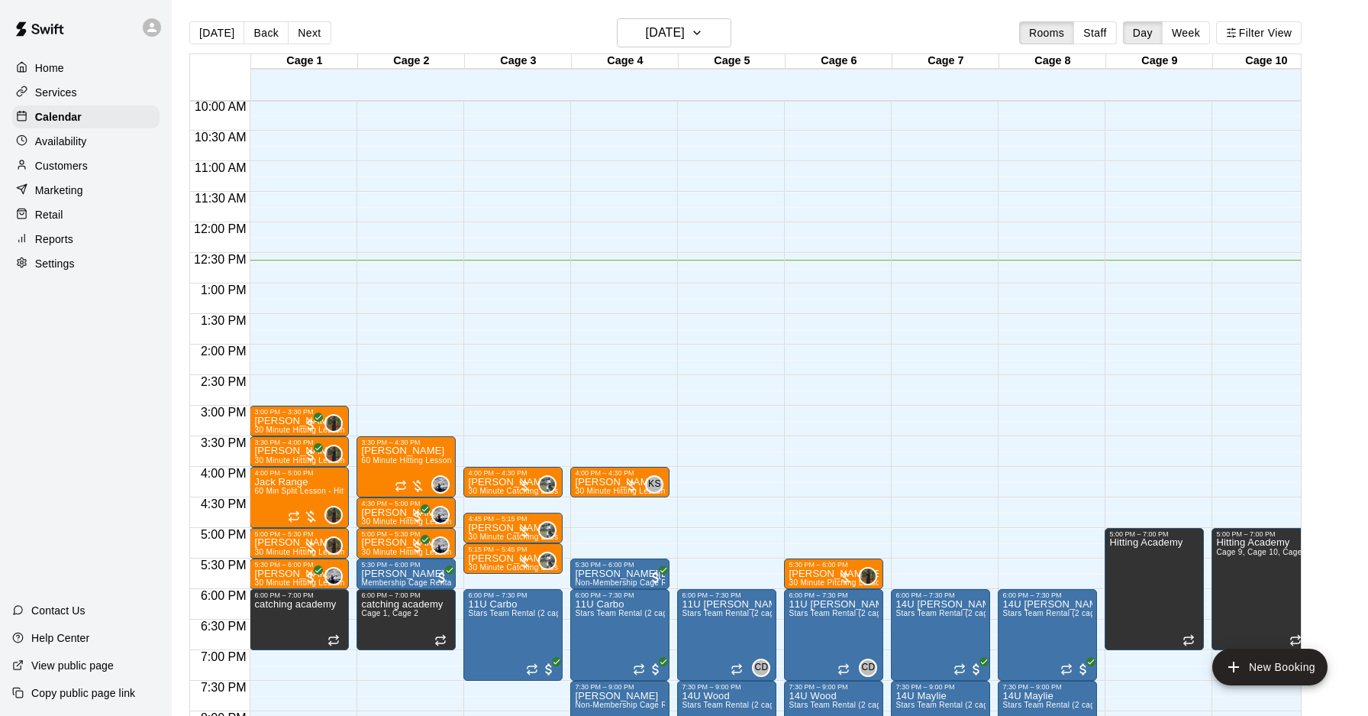
scroll to position [834, 0]
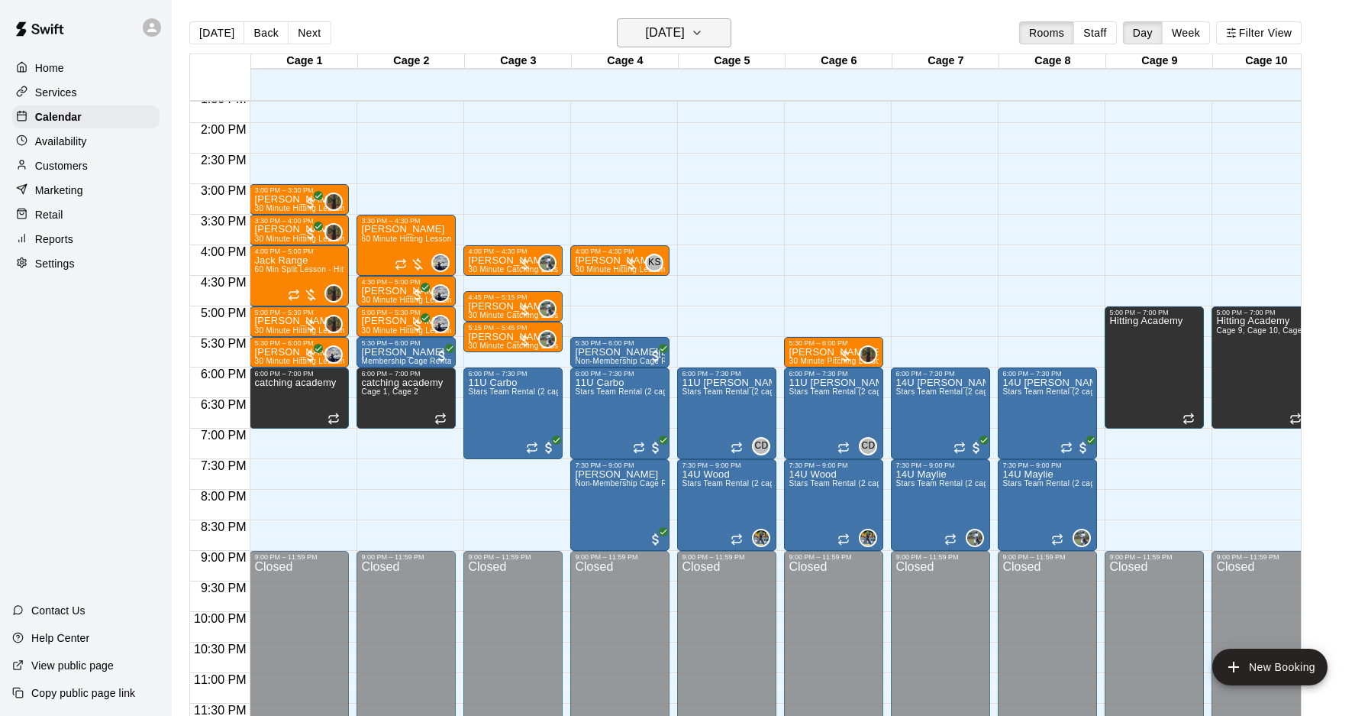
click at [703, 31] on icon "button" at bounding box center [697, 33] width 12 height 18
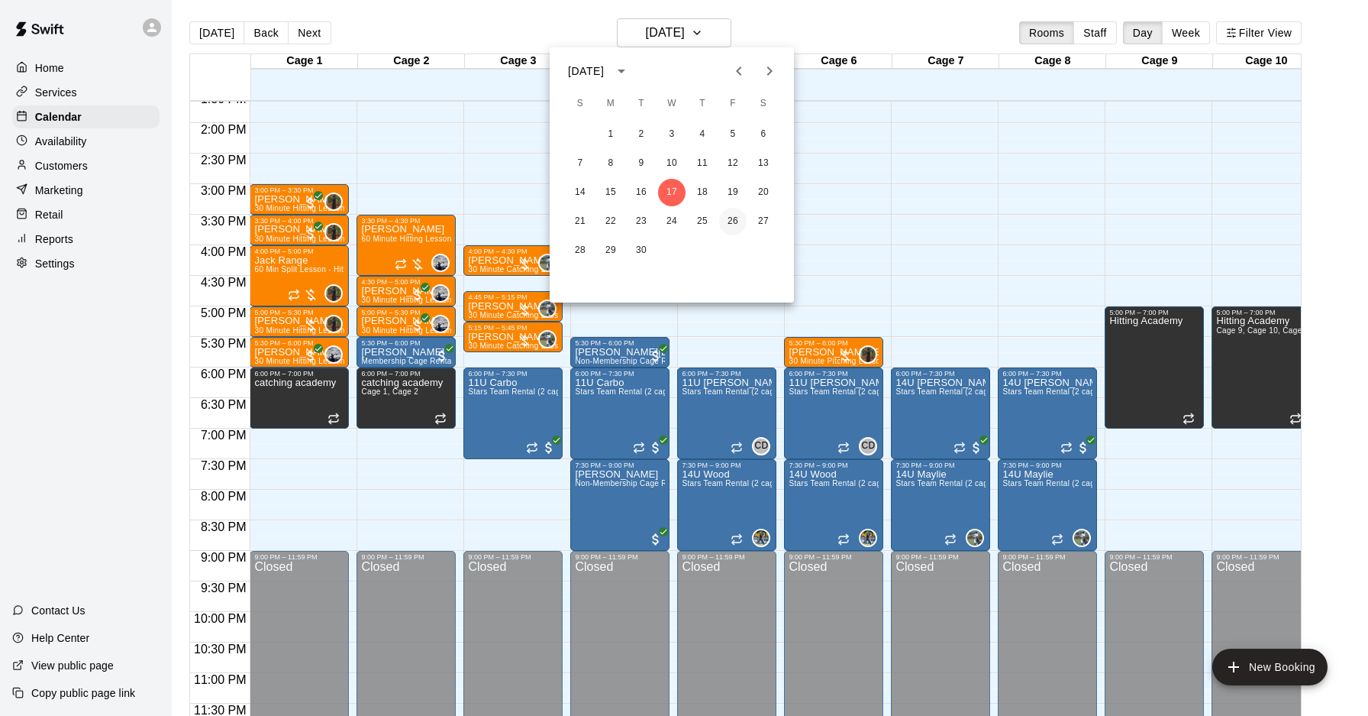
click at [730, 217] on button "26" at bounding box center [732, 221] width 27 height 27
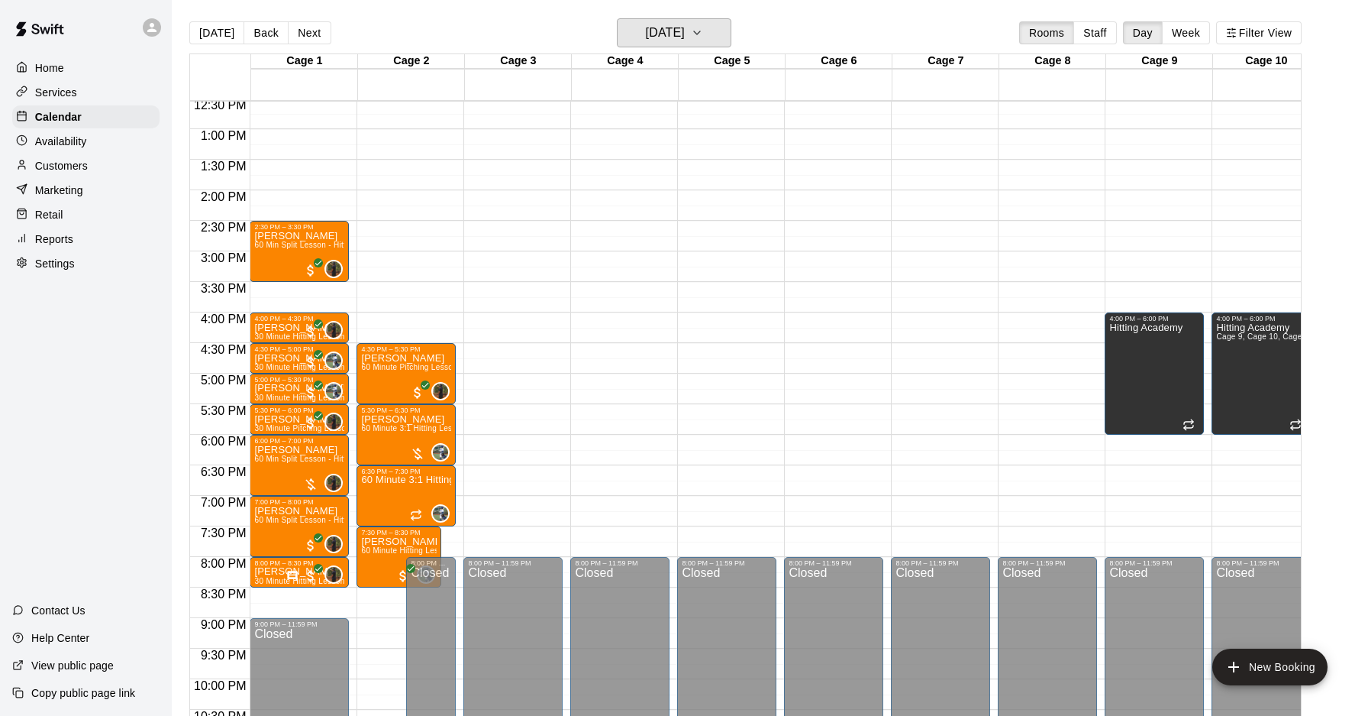
scroll to position [767, 0]
click at [99, 140] on div "Availability" at bounding box center [85, 141] width 147 height 23
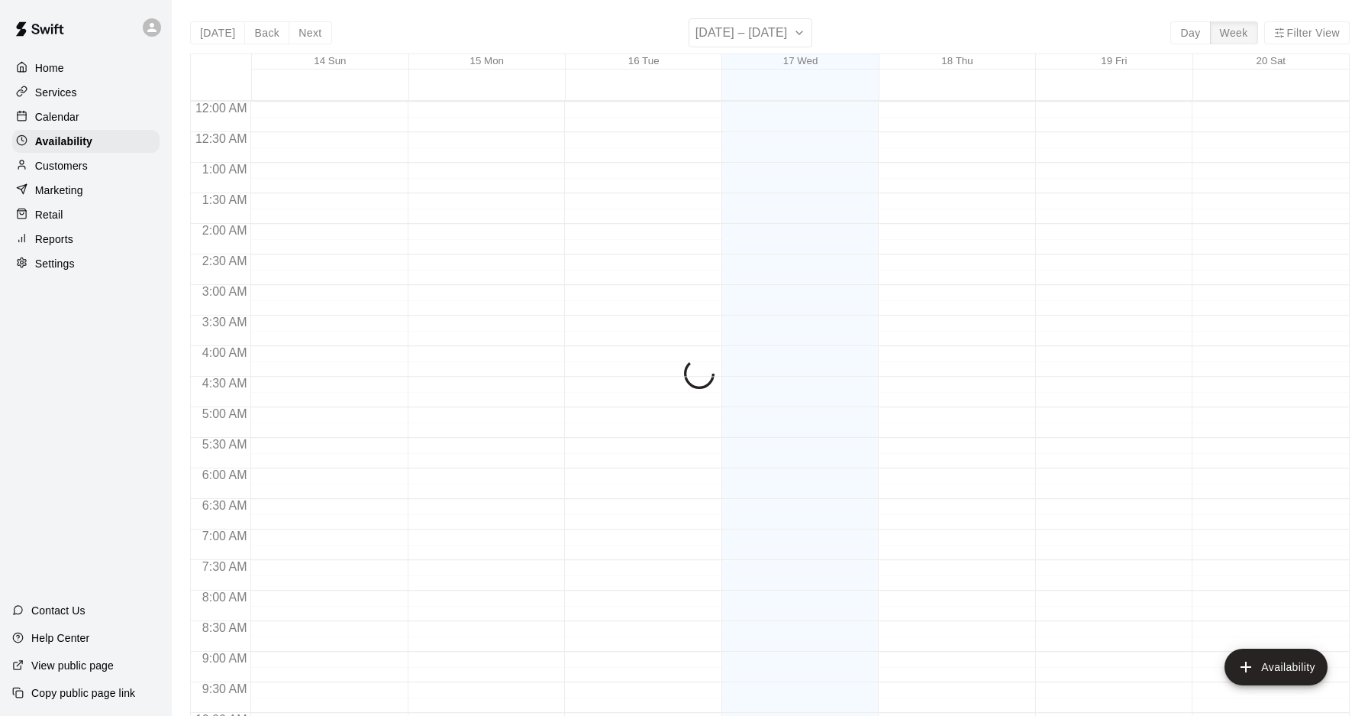
scroll to position [796, 0]
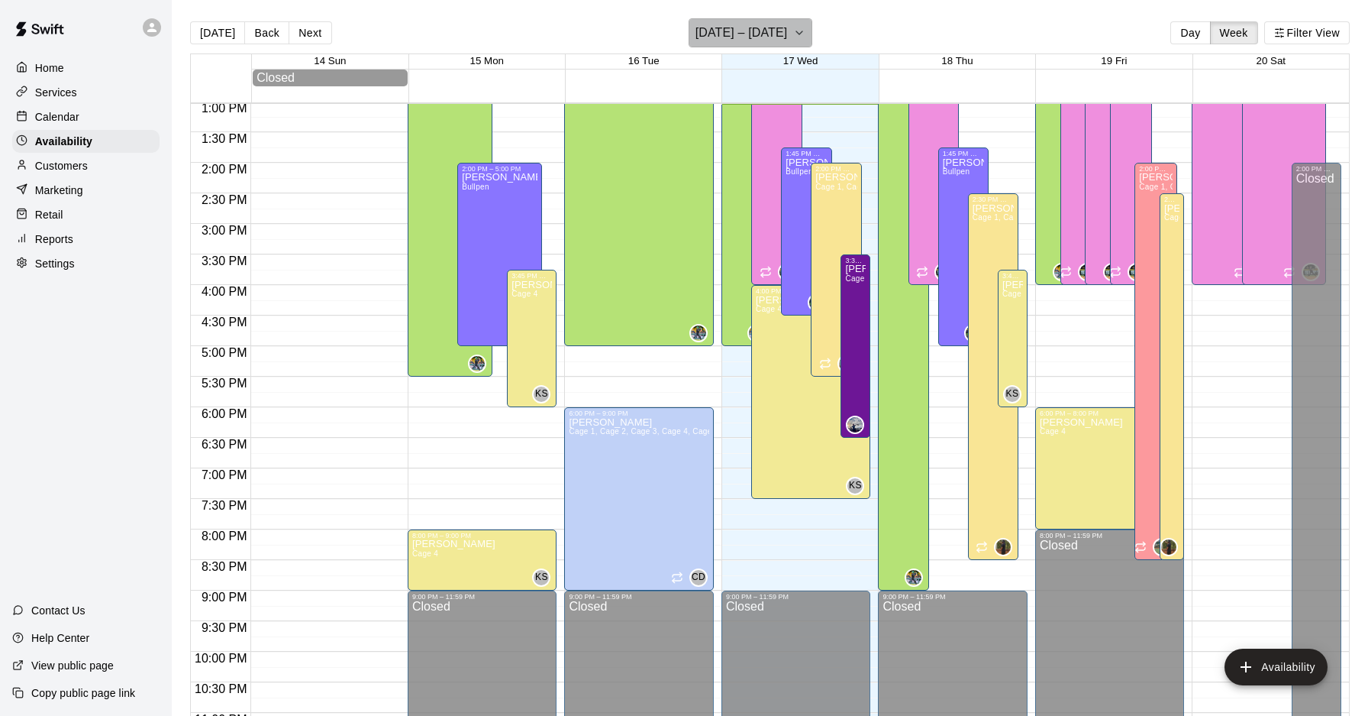
click at [800, 37] on icon "button" at bounding box center [799, 33] width 12 height 18
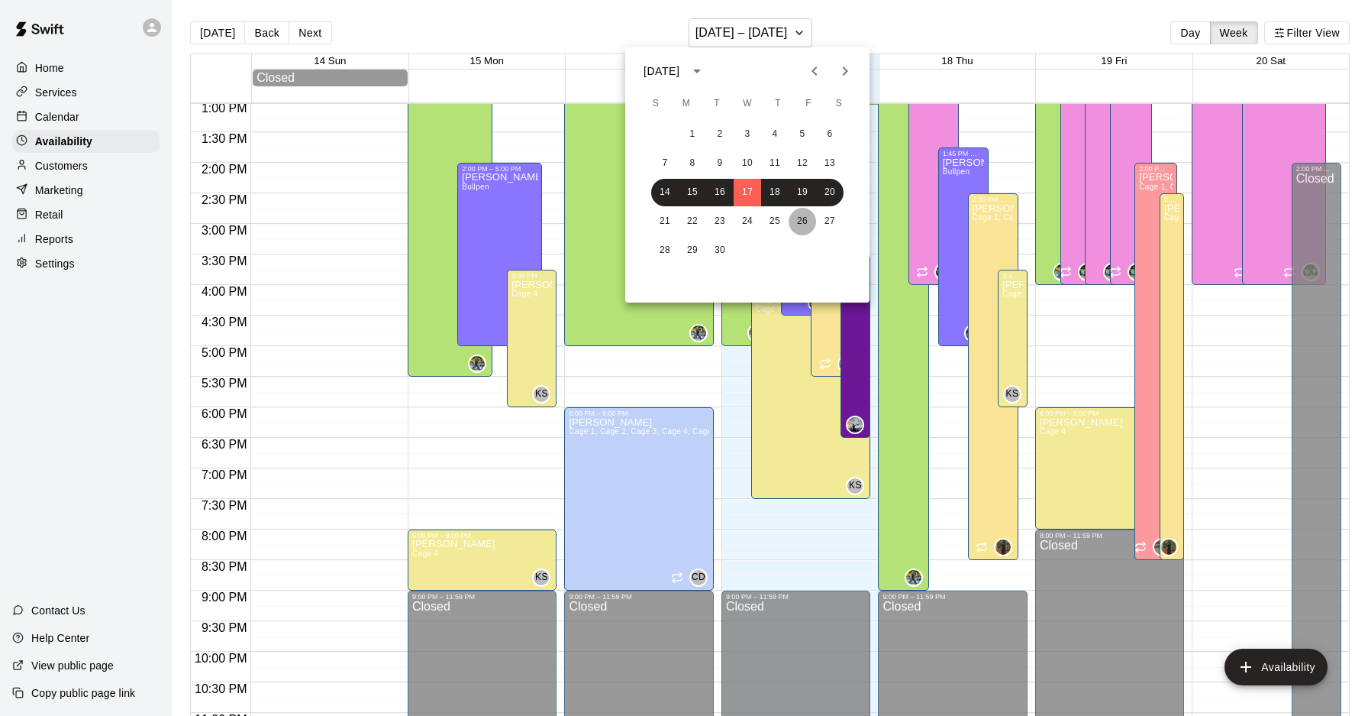
click at [803, 225] on button "26" at bounding box center [802, 221] width 27 height 27
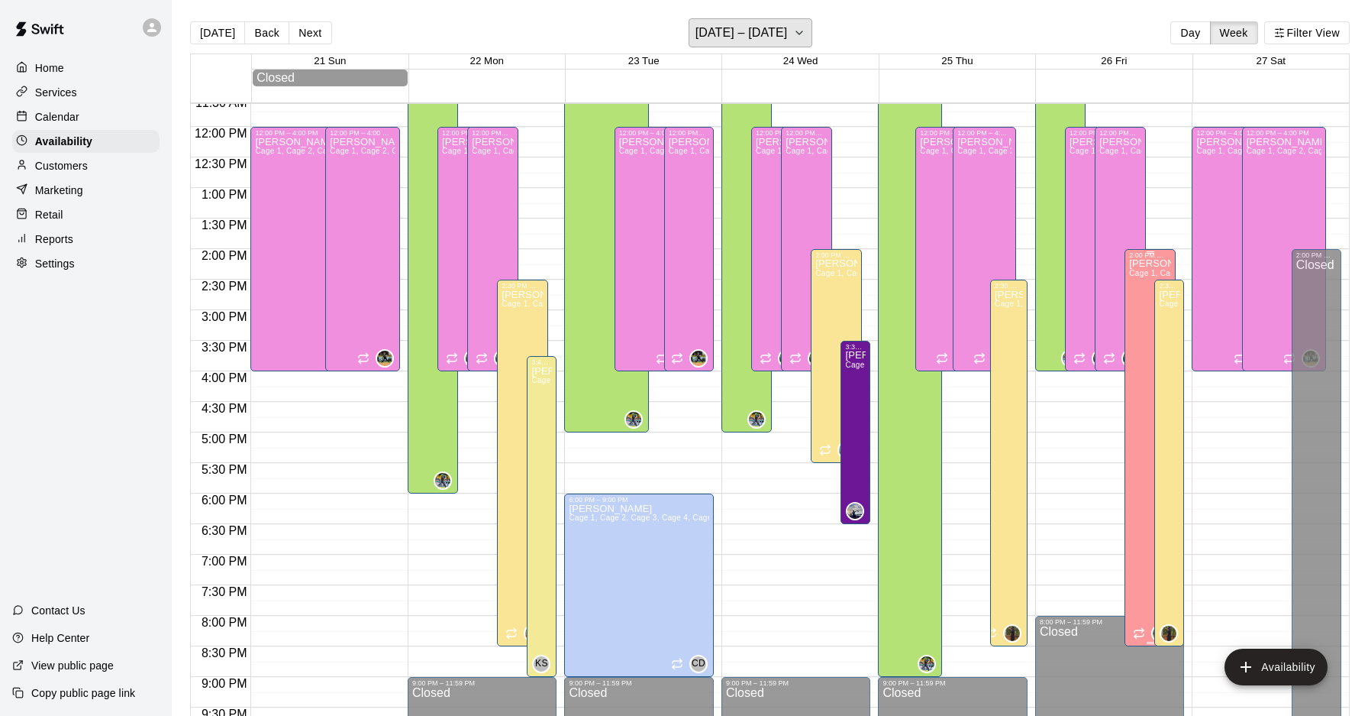
scroll to position [710, 0]
click at [1144, 315] on div "[PERSON_NAME] 1, Cage 2, Cage 3" at bounding box center [1149, 617] width 41 height 716
click at [1139, 310] on icon "delete" at bounding box center [1145, 312] width 18 height 18
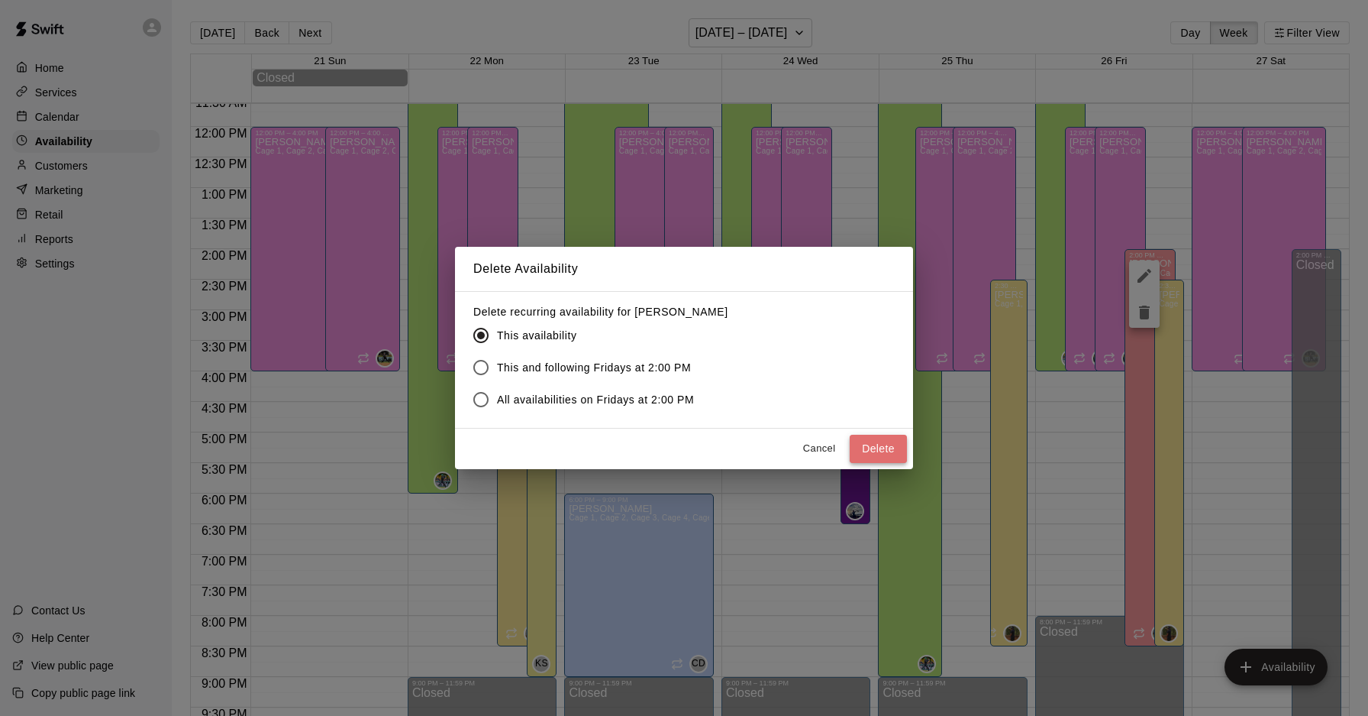
click at [870, 445] on button "Delete" at bounding box center [878, 449] width 57 height 28
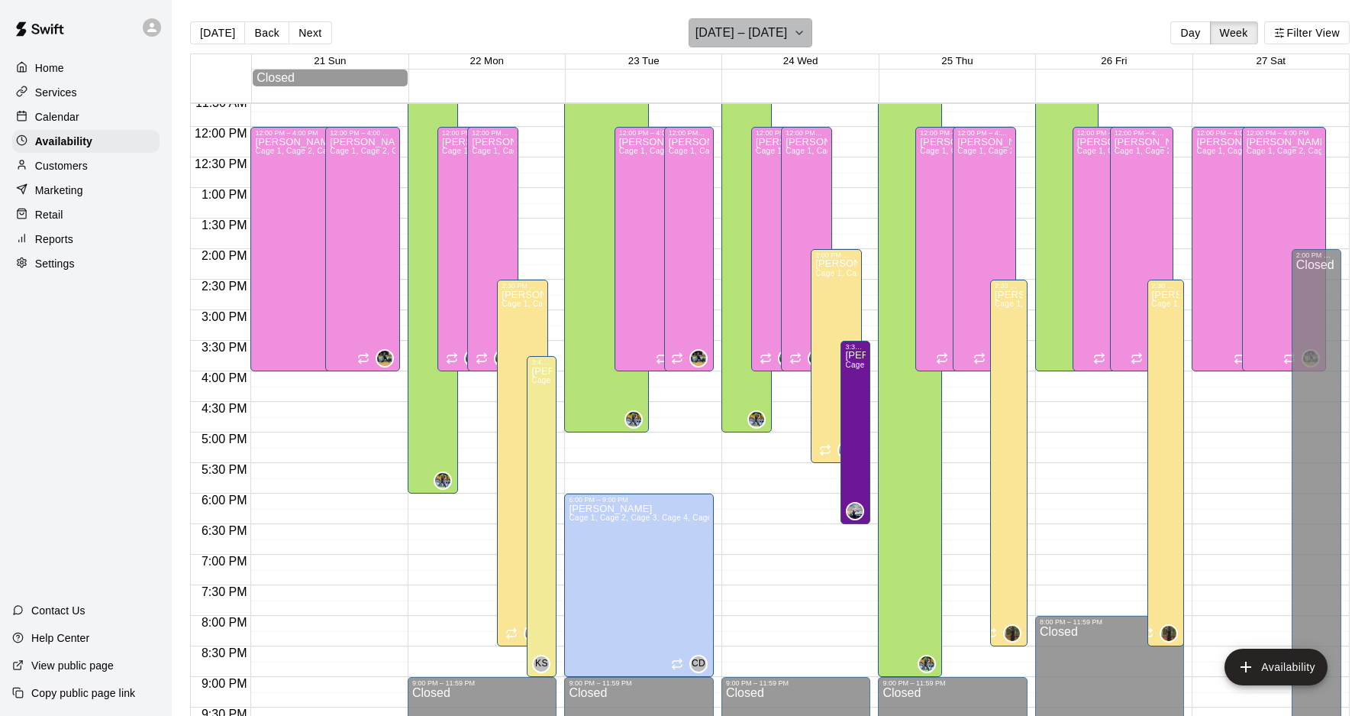
click at [802, 38] on icon "button" at bounding box center [799, 33] width 12 height 18
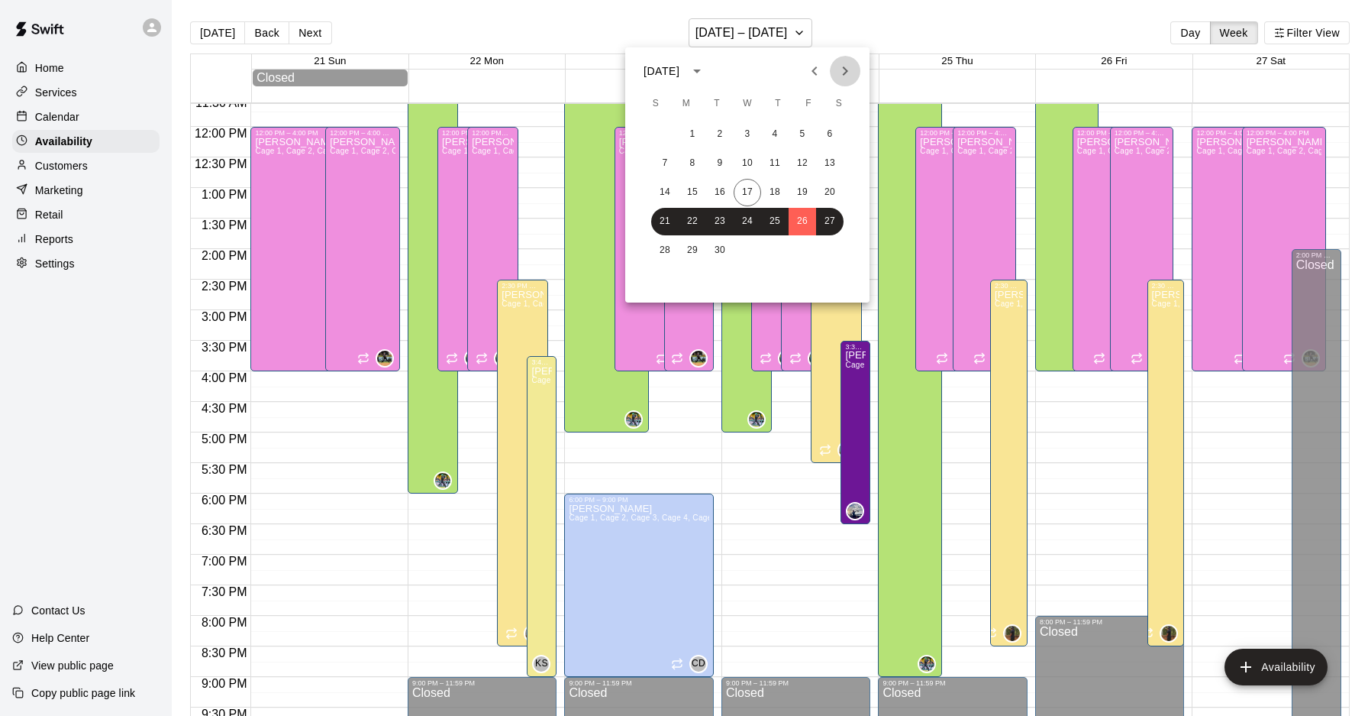
click at [848, 74] on icon "Next month" at bounding box center [845, 71] width 18 height 18
click at [809, 68] on icon "Previous month" at bounding box center [815, 71] width 18 height 18
click at [803, 195] on button "19" at bounding box center [802, 192] width 27 height 27
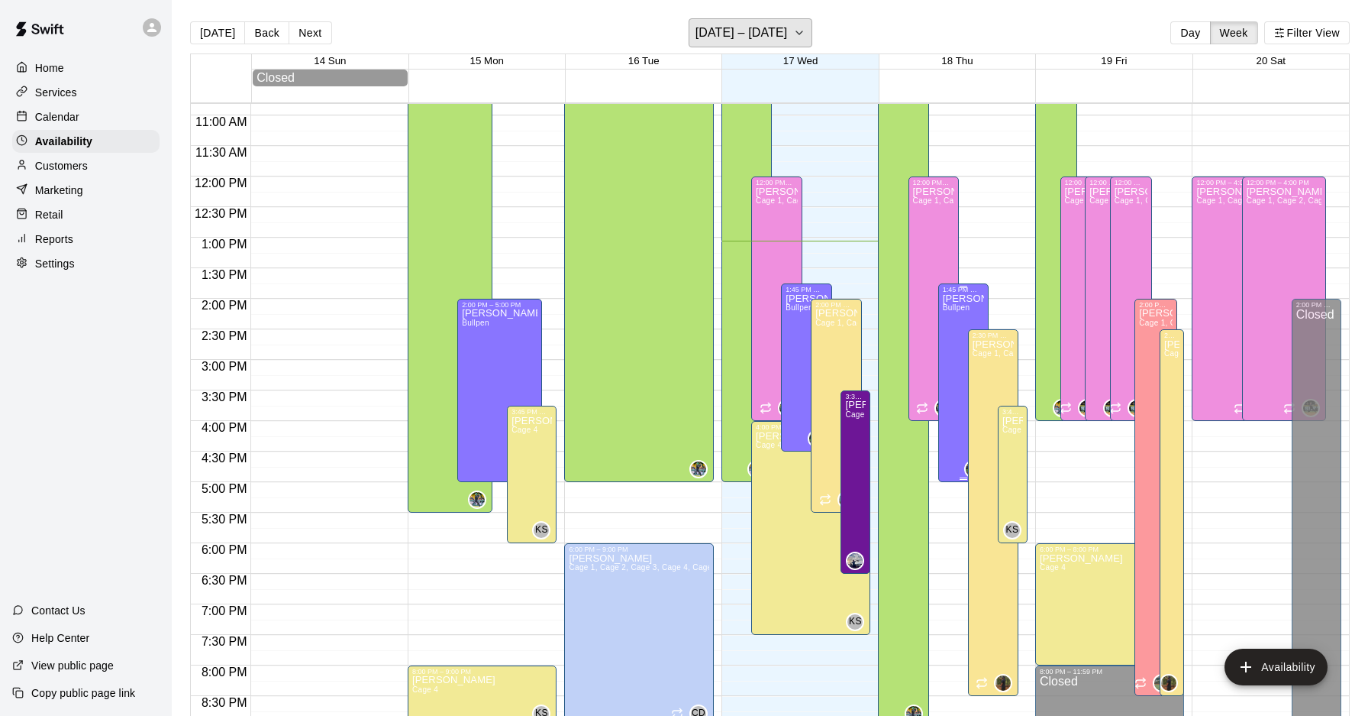
scroll to position [685, 0]
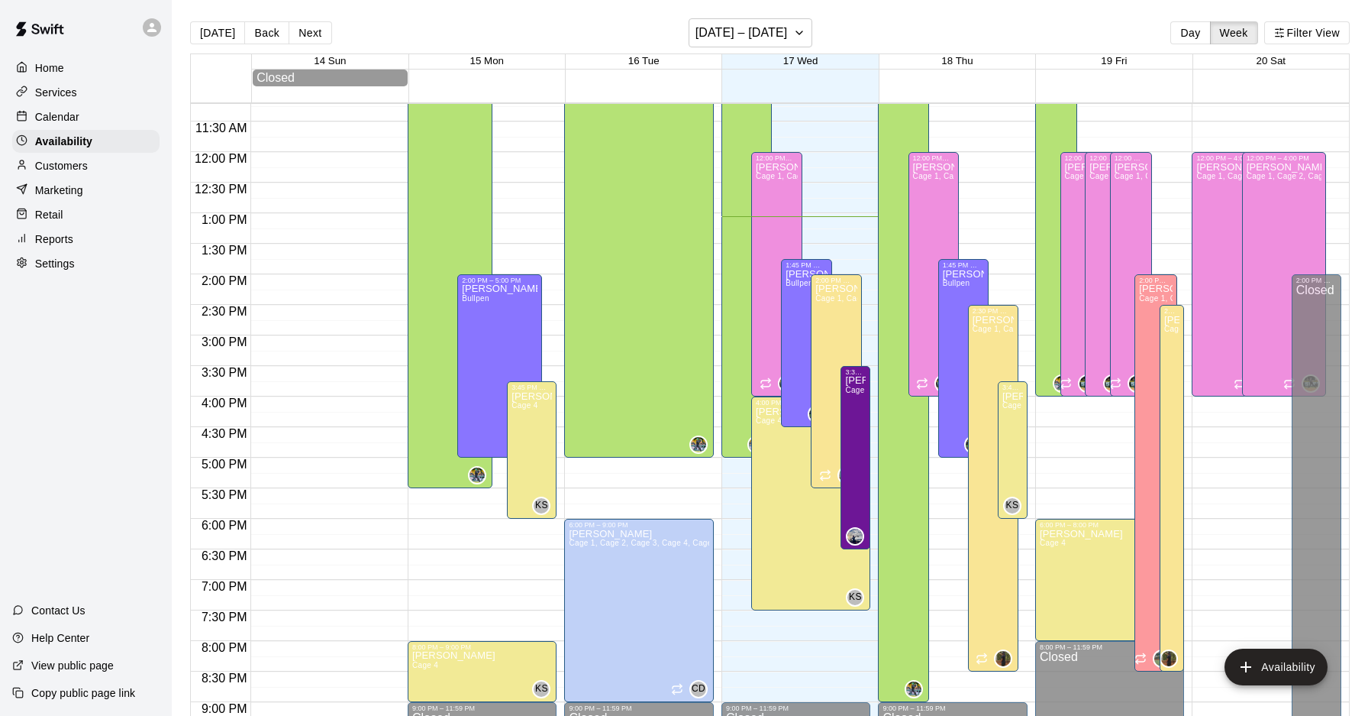
click at [108, 108] on div "Calendar" at bounding box center [85, 116] width 147 height 23
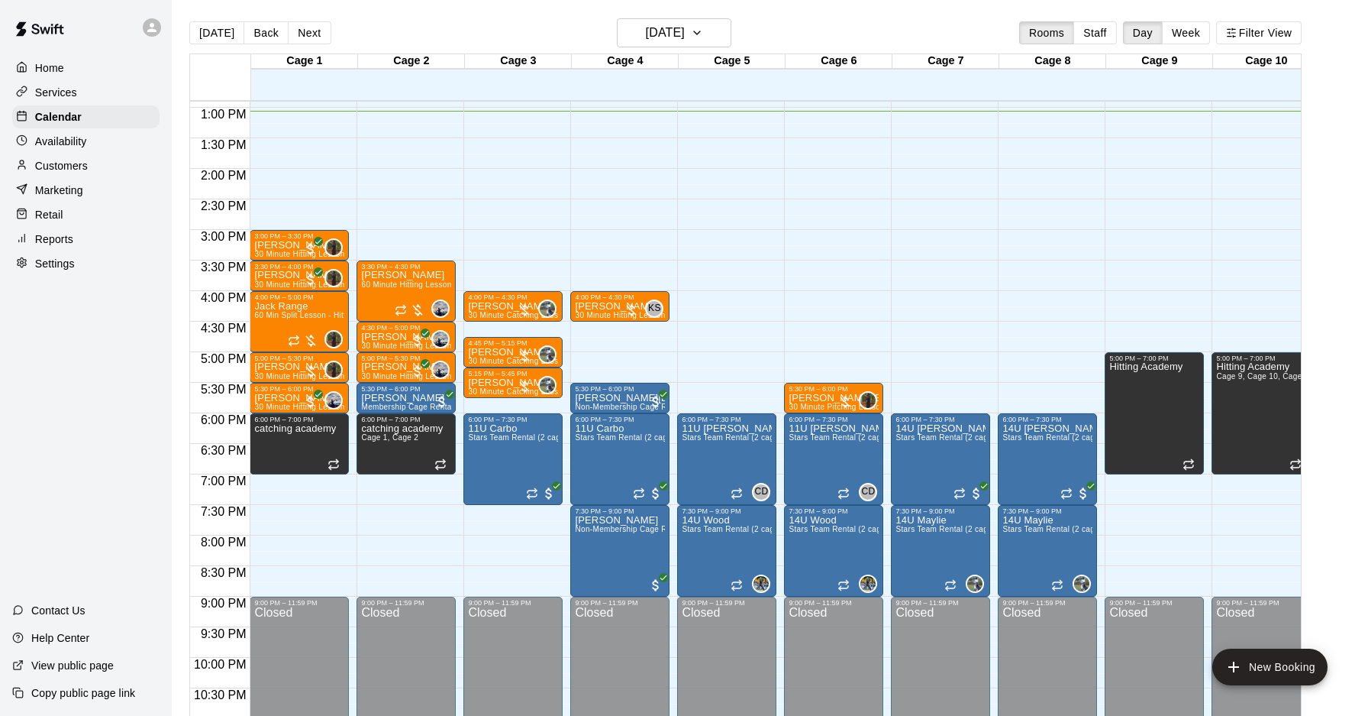
scroll to position [752, 0]
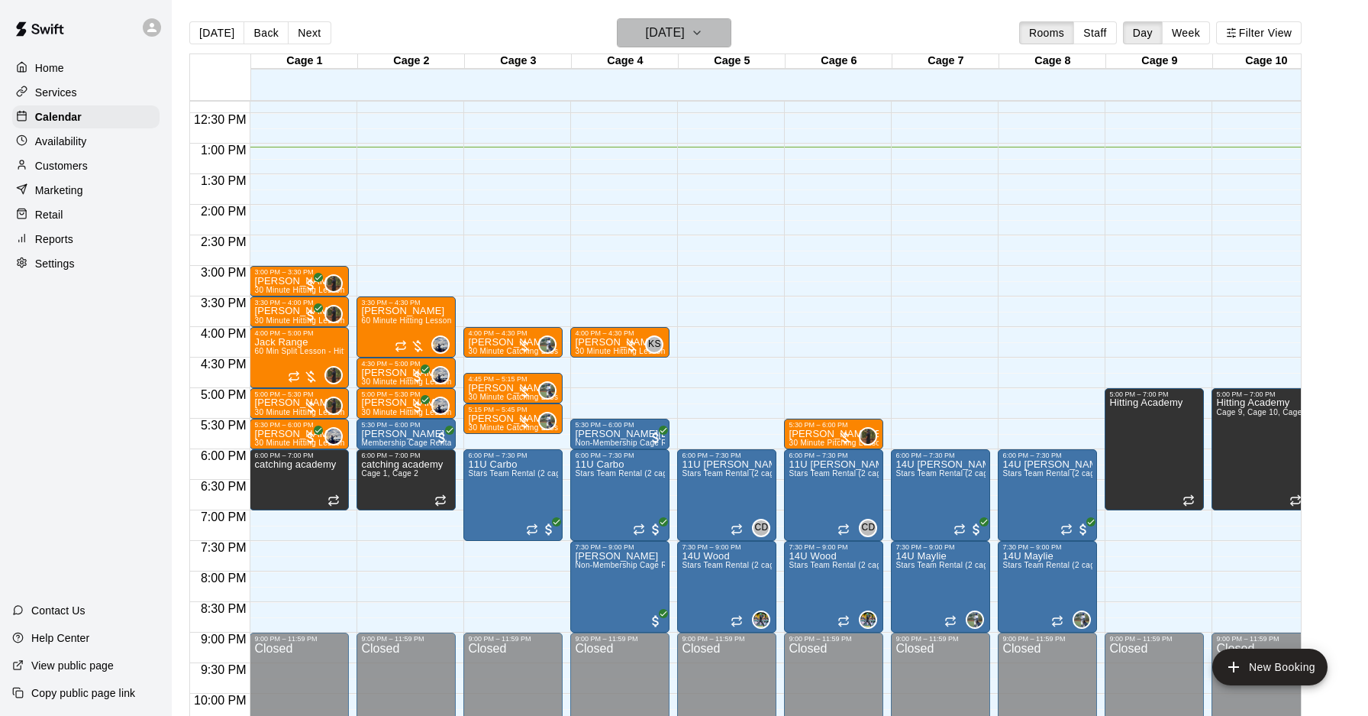
click at [703, 37] on icon "button" at bounding box center [697, 33] width 12 height 18
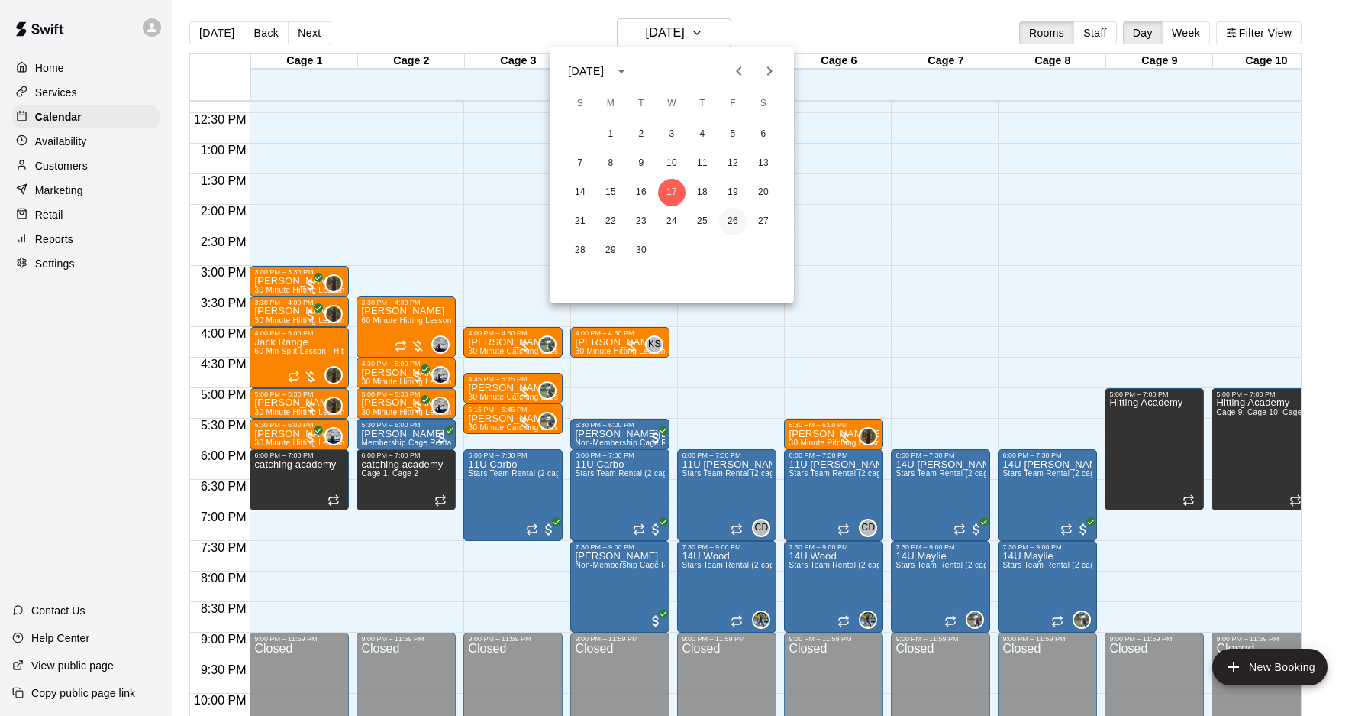
click at [731, 216] on button "26" at bounding box center [732, 221] width 27 height 27
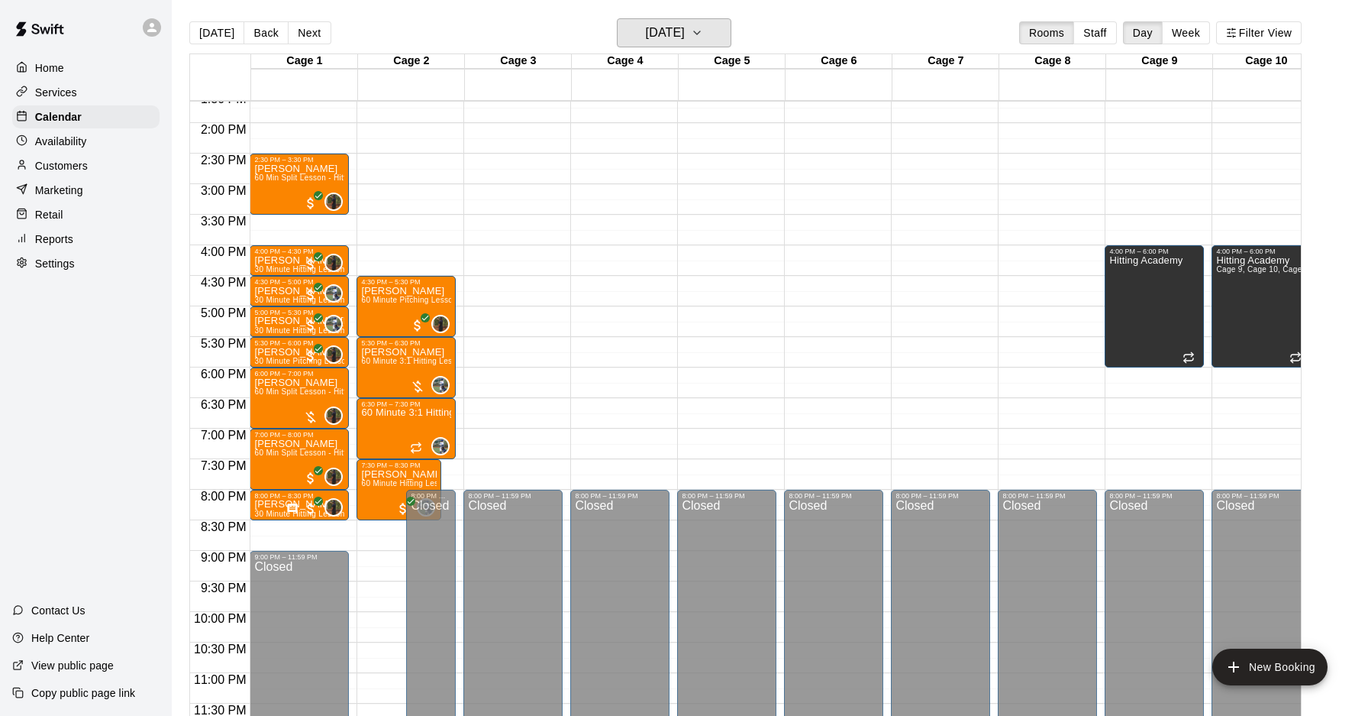
scroll to position [827, 0]
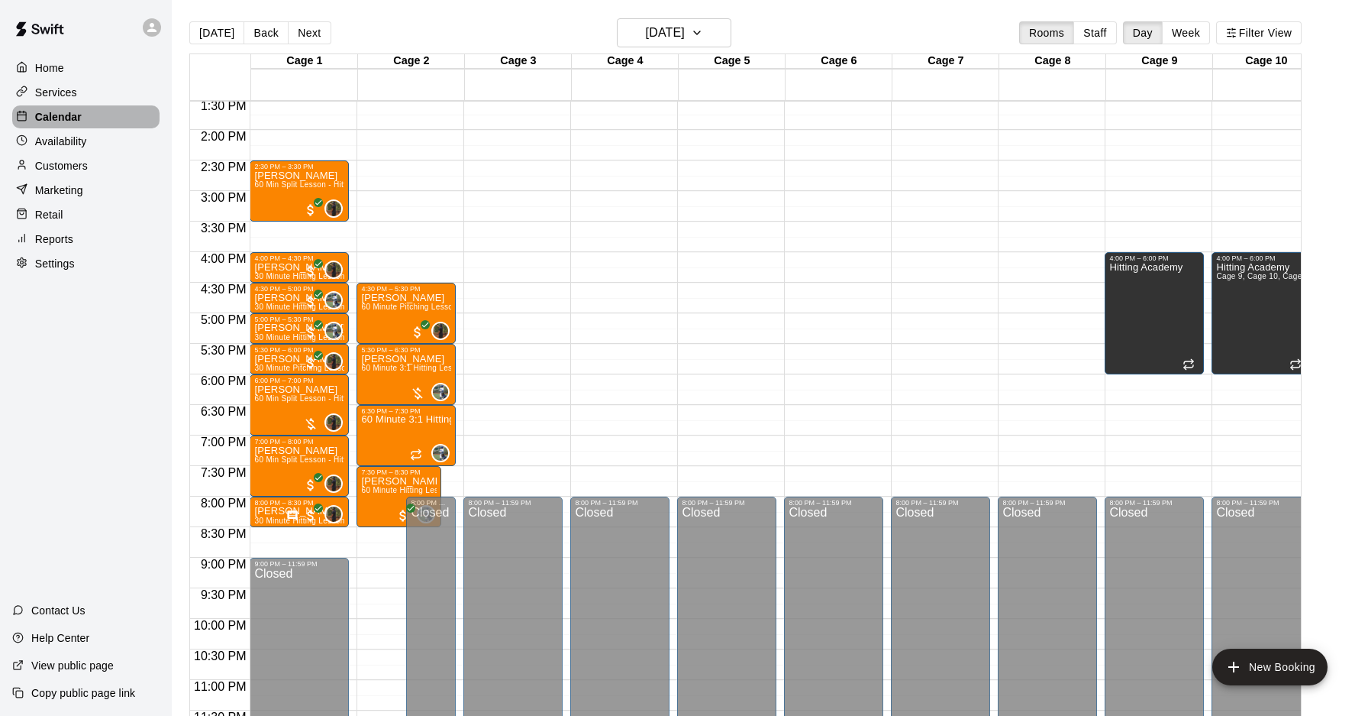
click at [86, 108] on div "Calendar" at bounding box center [85, 116] width 147 height 23
click at [646, 27] on h6 "[DATE]" at bounding box center [665, 32] width 39 height 21
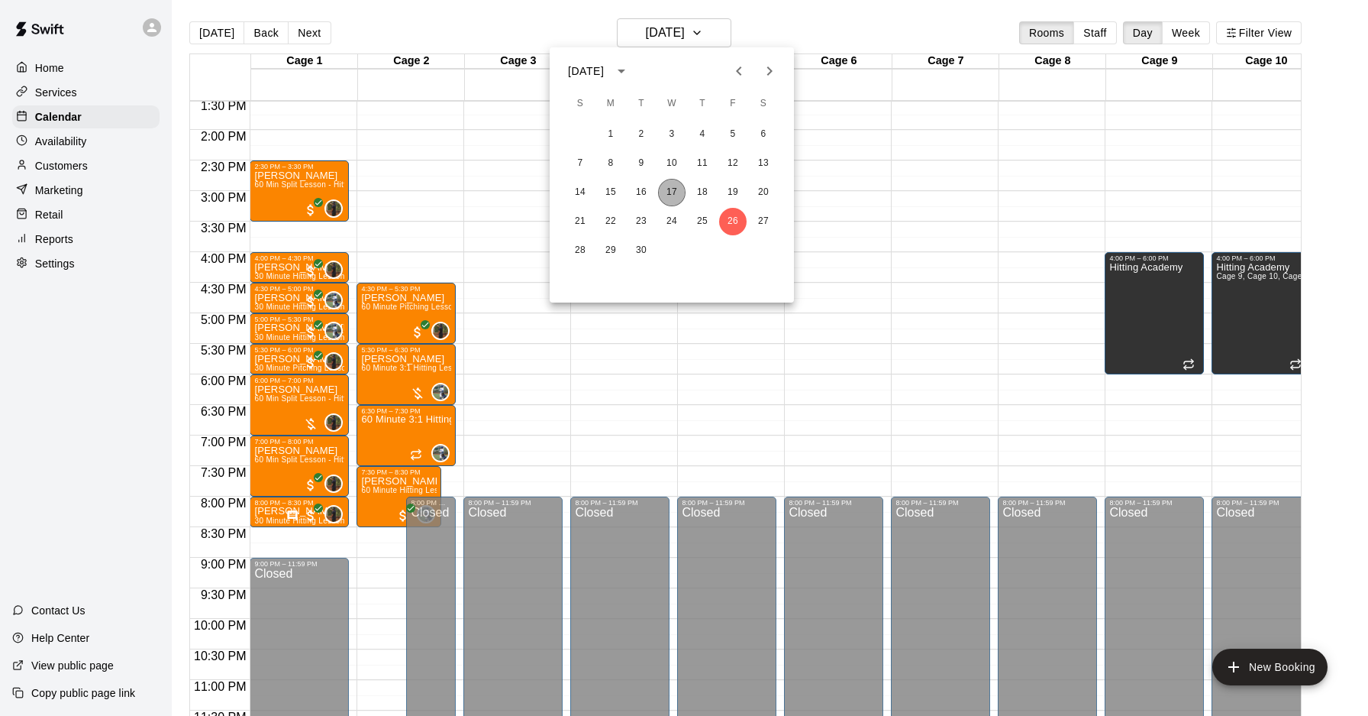
click at [663, 186] on button "17" at bounding box center [671, 192] width 27 height 27
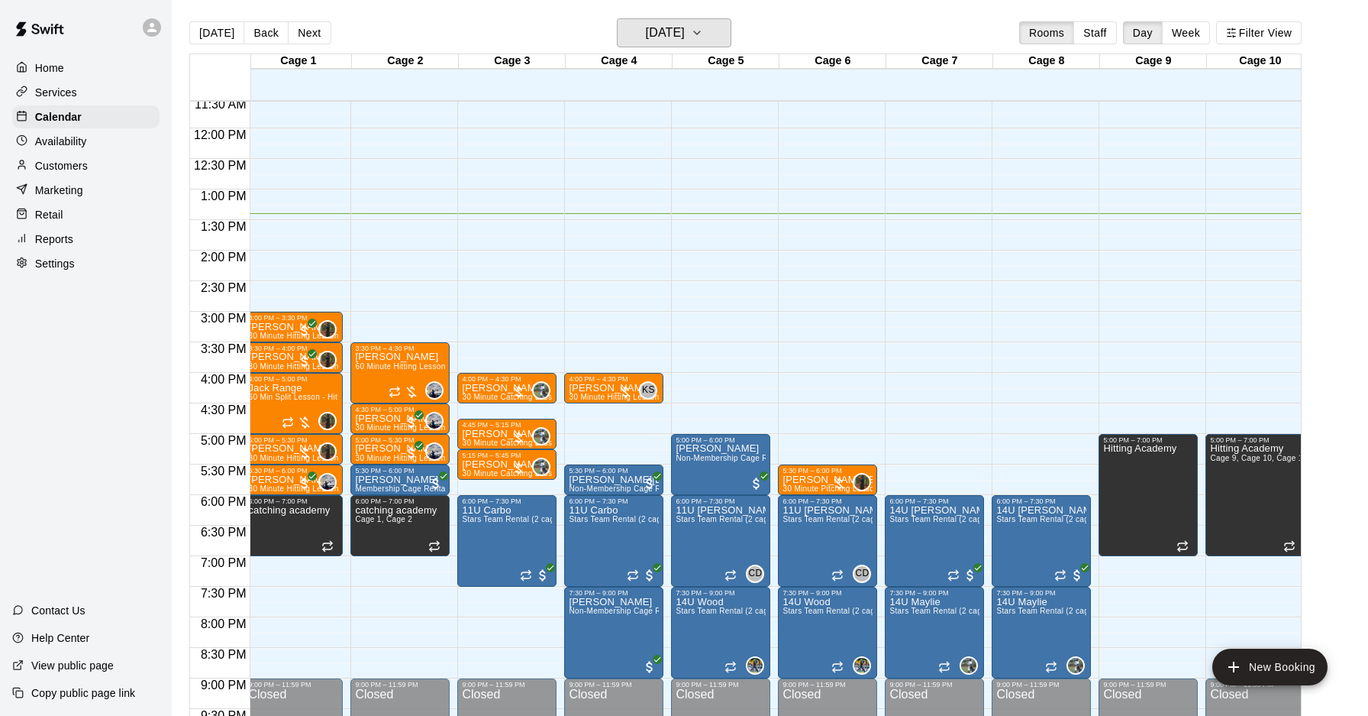
scroll to position [0, 0]
